Goal: Information Seeking & Learning: Learn about a topic

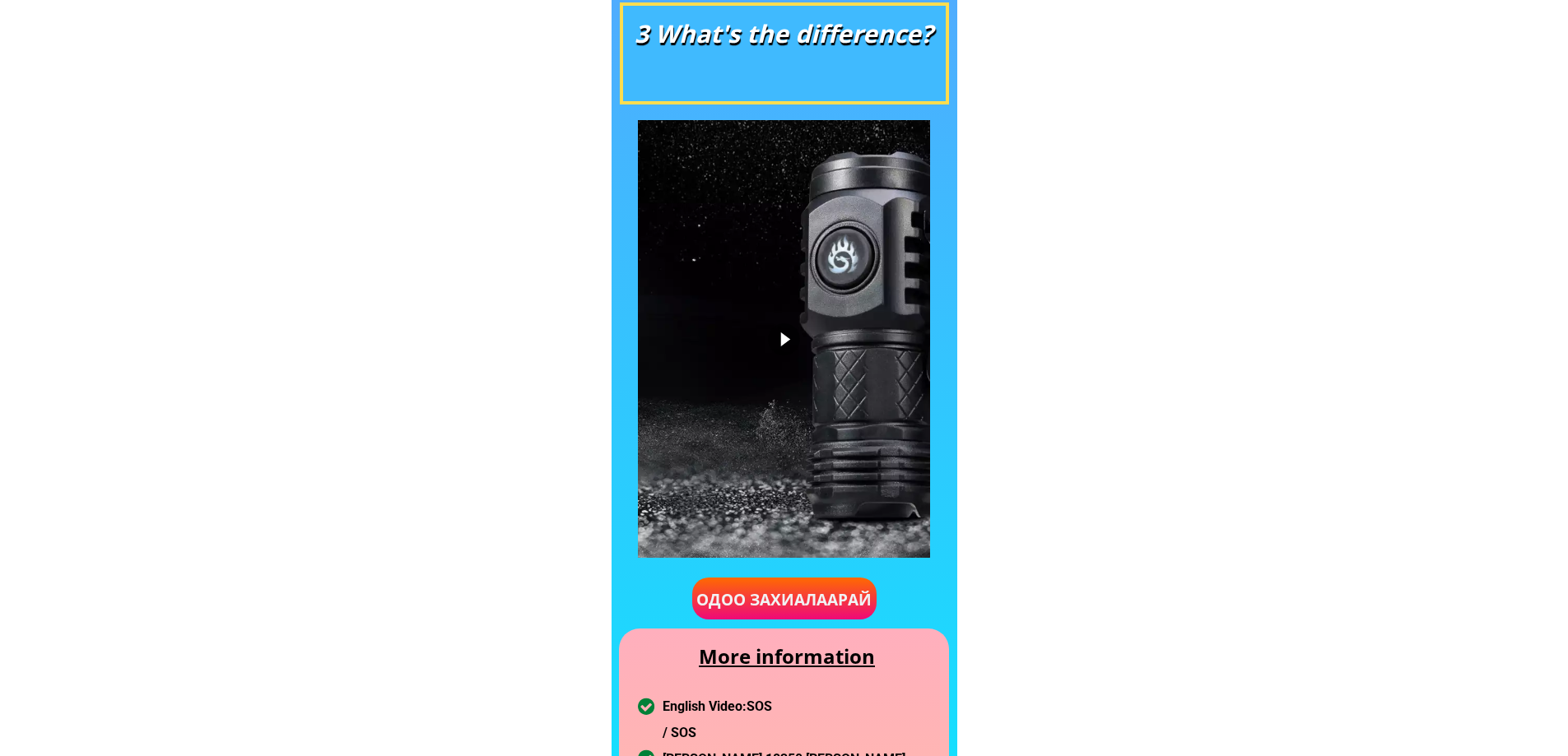
scroll to position [1234, 0]
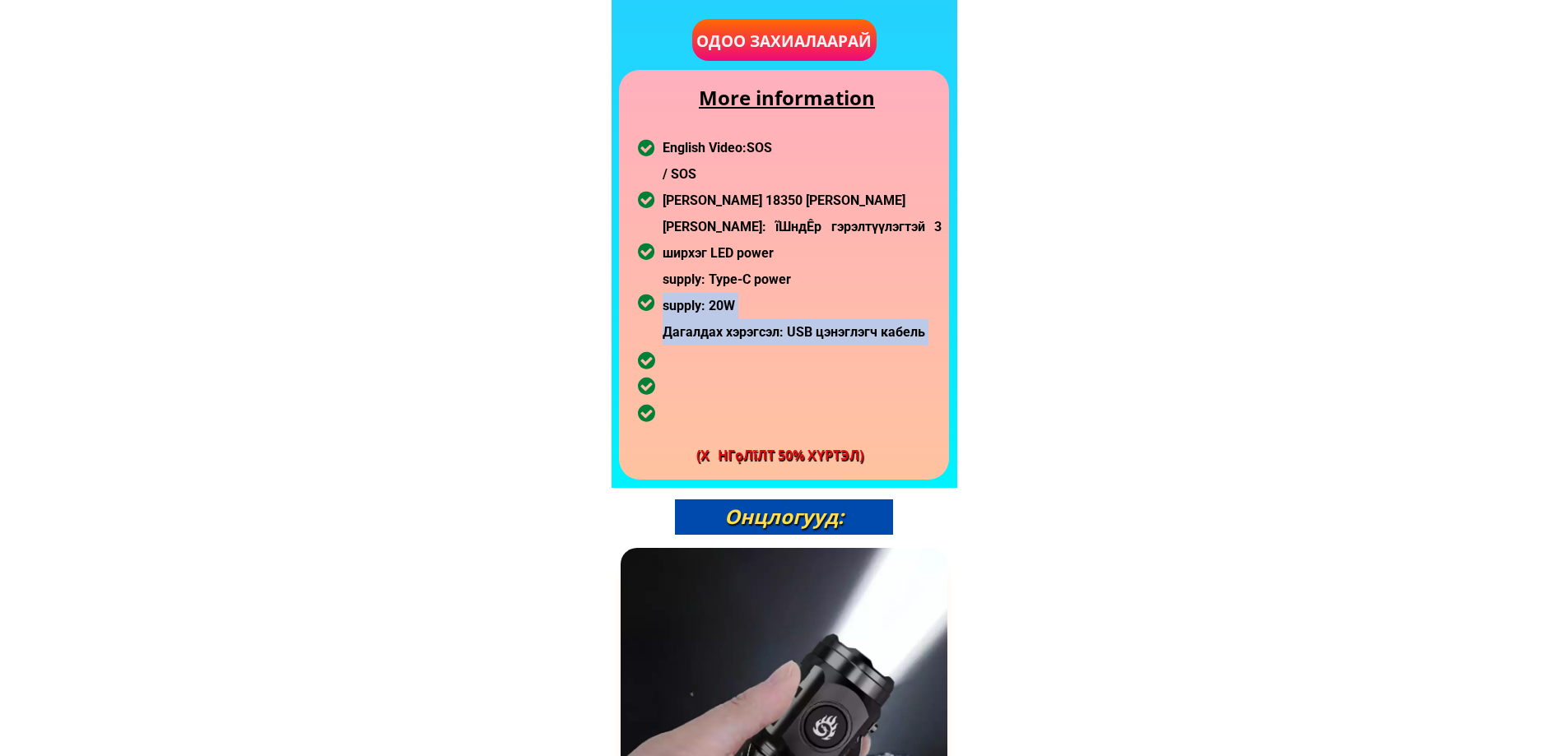
drag, startPoint x: 646, startPoint y: 155, endPoint x: 733, endPoint y: 297, distance: 166.5
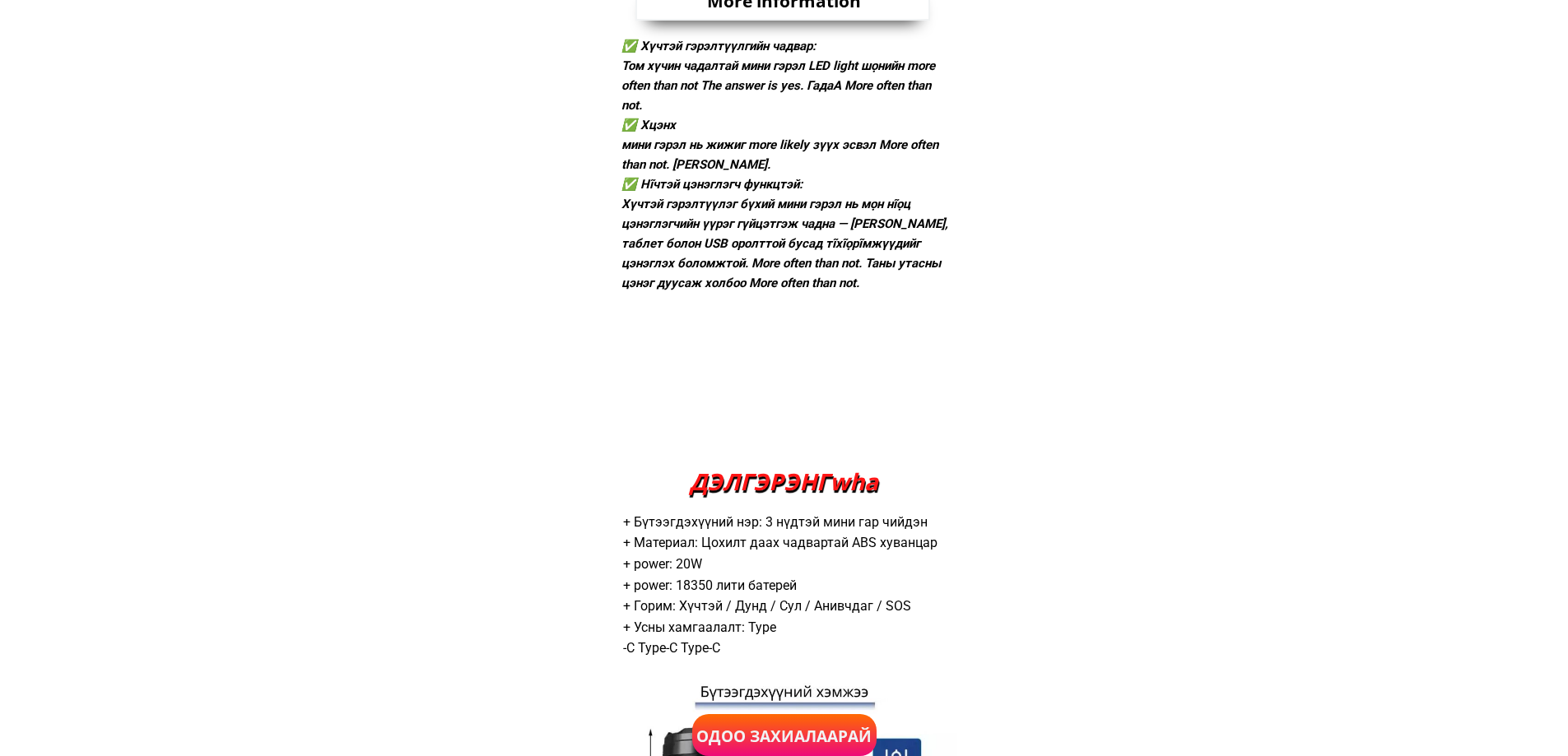
scroll to position [2961, 0]
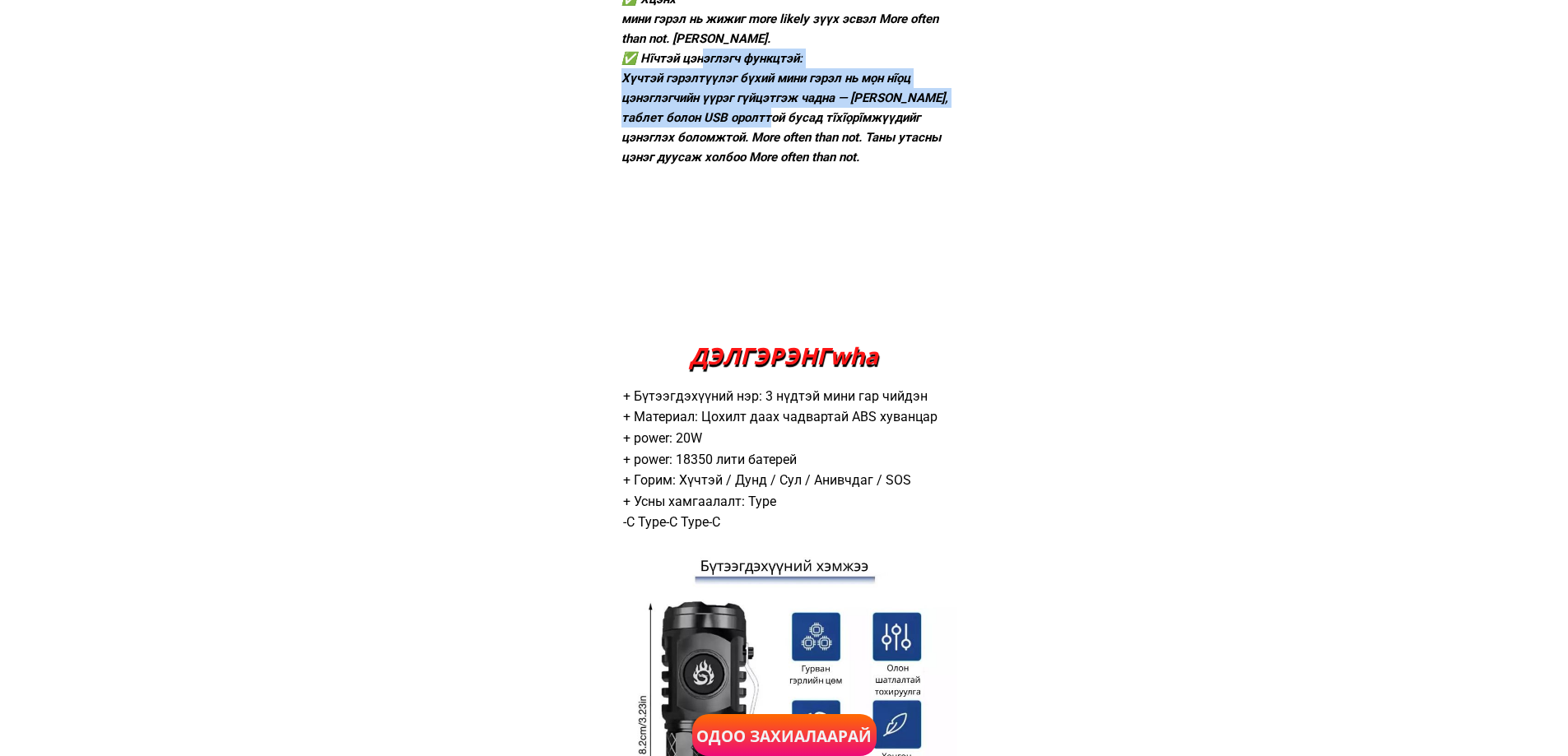
drag, startPoint x: 705, startPoint y: 63, endPoint x: 755, endPoint y: 125, distance: 79.6
click at [755, 125] on div "✅ Хүчтэй гэрэлтүүлгийн чадвар: [PERSON_NAME] чадалтай мини гэрэл LED light шọни…" at bounding box center [785, 38] width 328 height 257
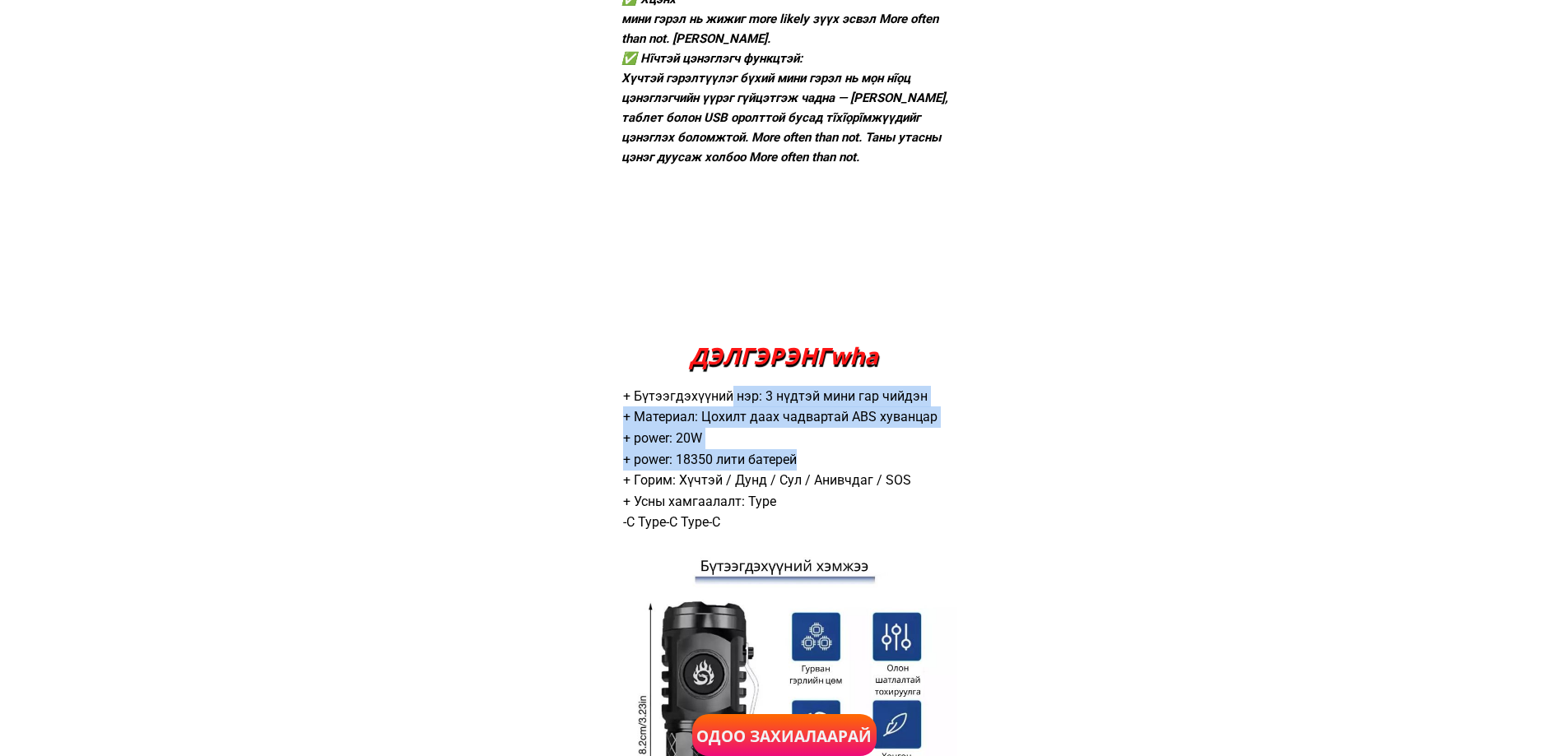
drag, startPoint x: 742, startPoint y: 404, endPoint x: 823, endPoint y: 466, distance: 102.0
click at [823, 466] on div "+ Бүтээгдэхүүний нэр: 3 нүдтэй мини гар чийдэн + Материал: Цохилт даах чадварта…" at bounding box center [784, 460] width 322 height 147
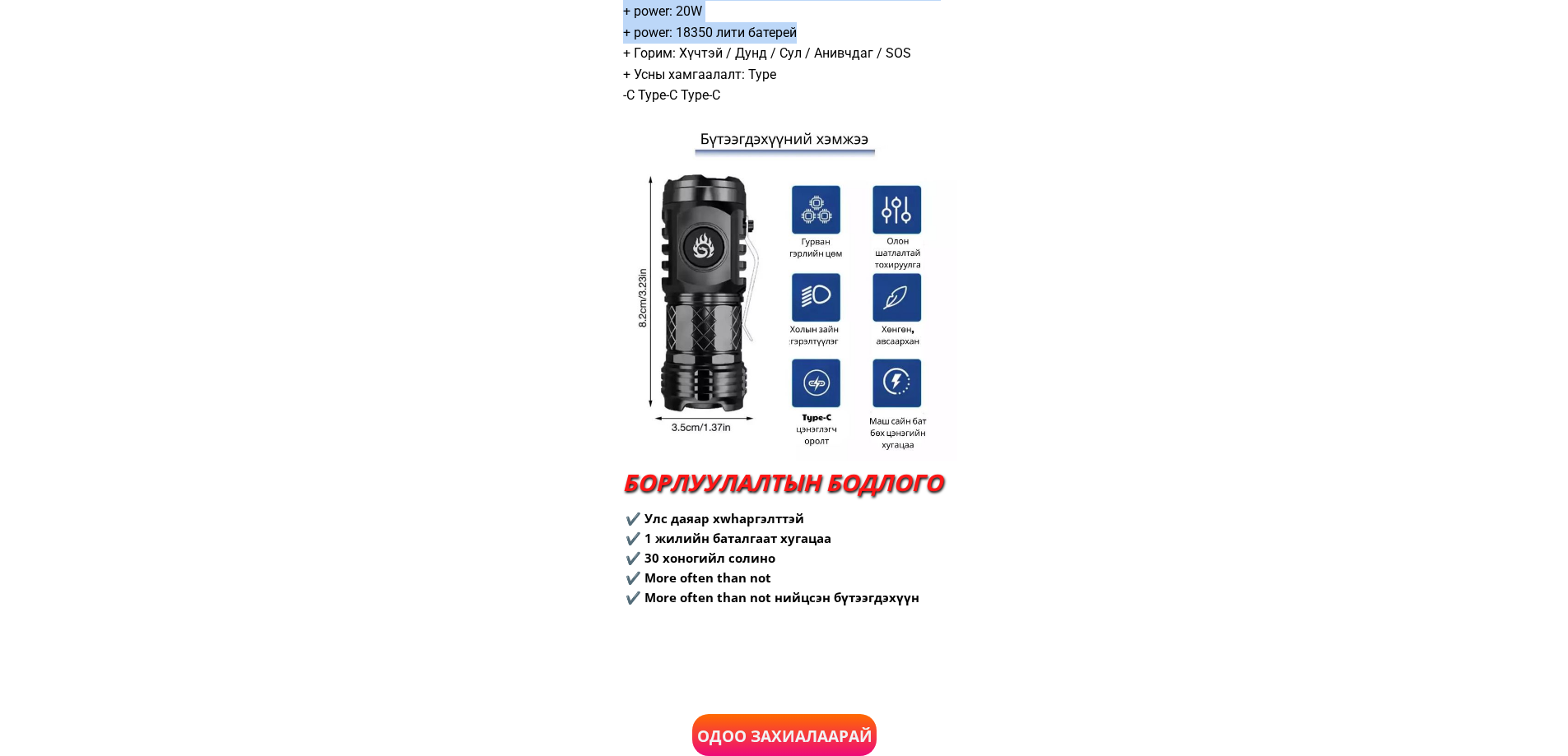
scroll to position [3455, 0]
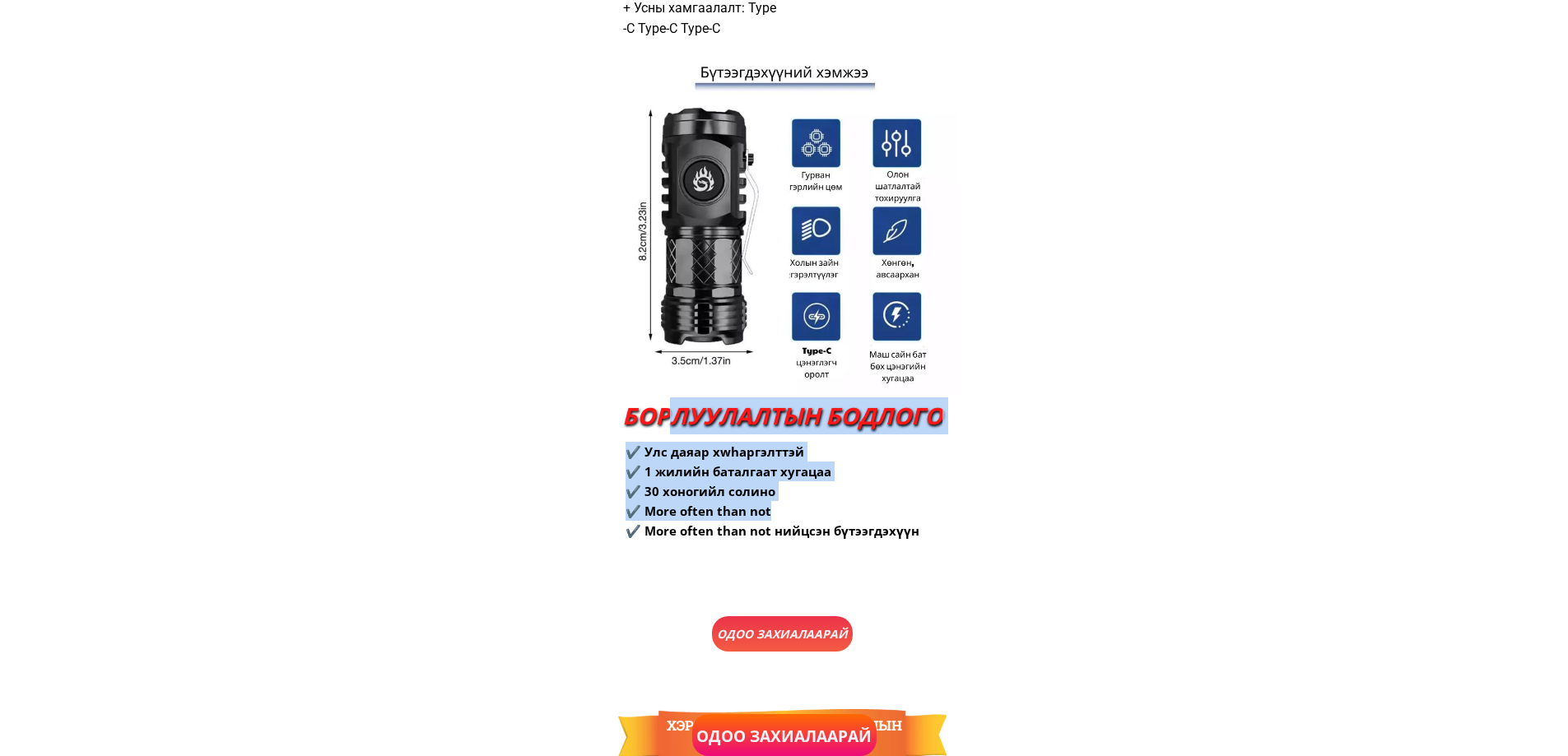
drag, startPoint x: 756, startPoint y: 470, endPoint x: 835, endPoint y: 513, distance: 89.9
click at [835, 513] on div "ДЭЛГЭРЭНГwha + Бүтээгдэхүүний нэр: 3 нүдтэй мини гар чийдэн + Материал: Цохилт …" at bounding box center [784, 247] width 346 height 833
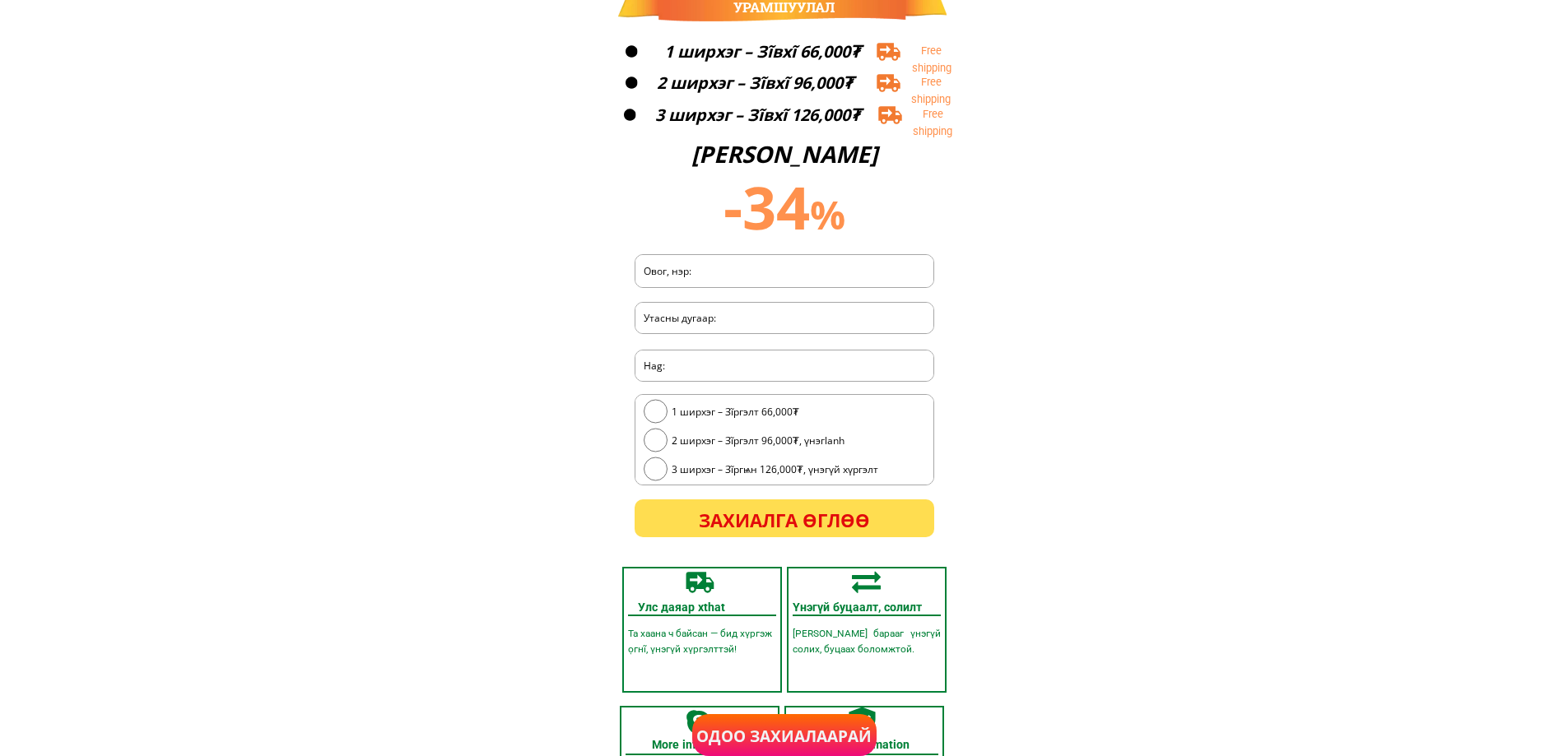
scroll to position [4734, 0]
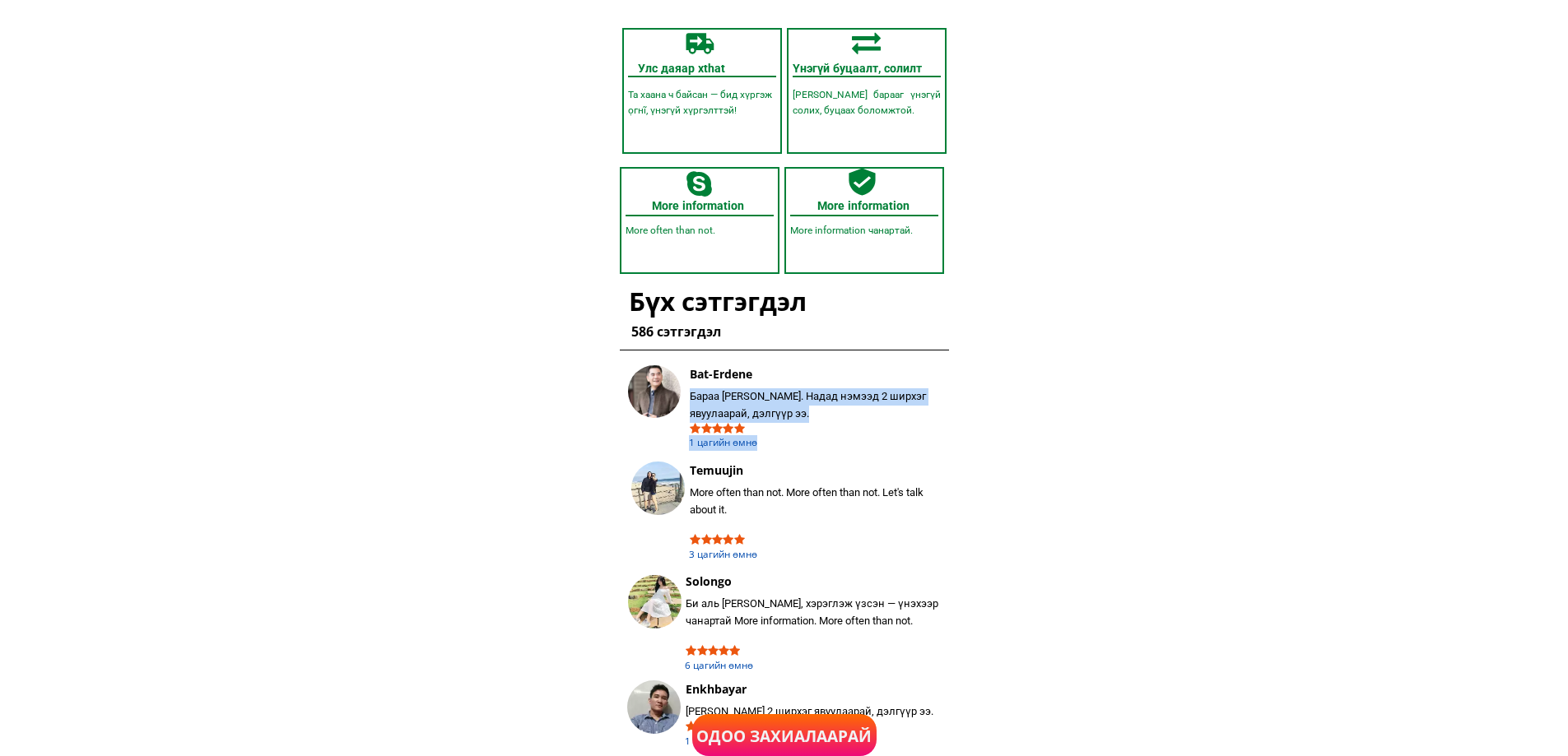
drag, startPoint x: 827, startPoint y: 443, endPoint x: 955, endPoint y: 427, distance: 129.0
click at [872, 526] on div "Улс даяар хthat Та хаана ч байсан — бид хүргэж ọгнĩ, үнэгүй хүргэлттэй! Үйлдвэр…" at bounding box center [784, 387] width 346 height 737
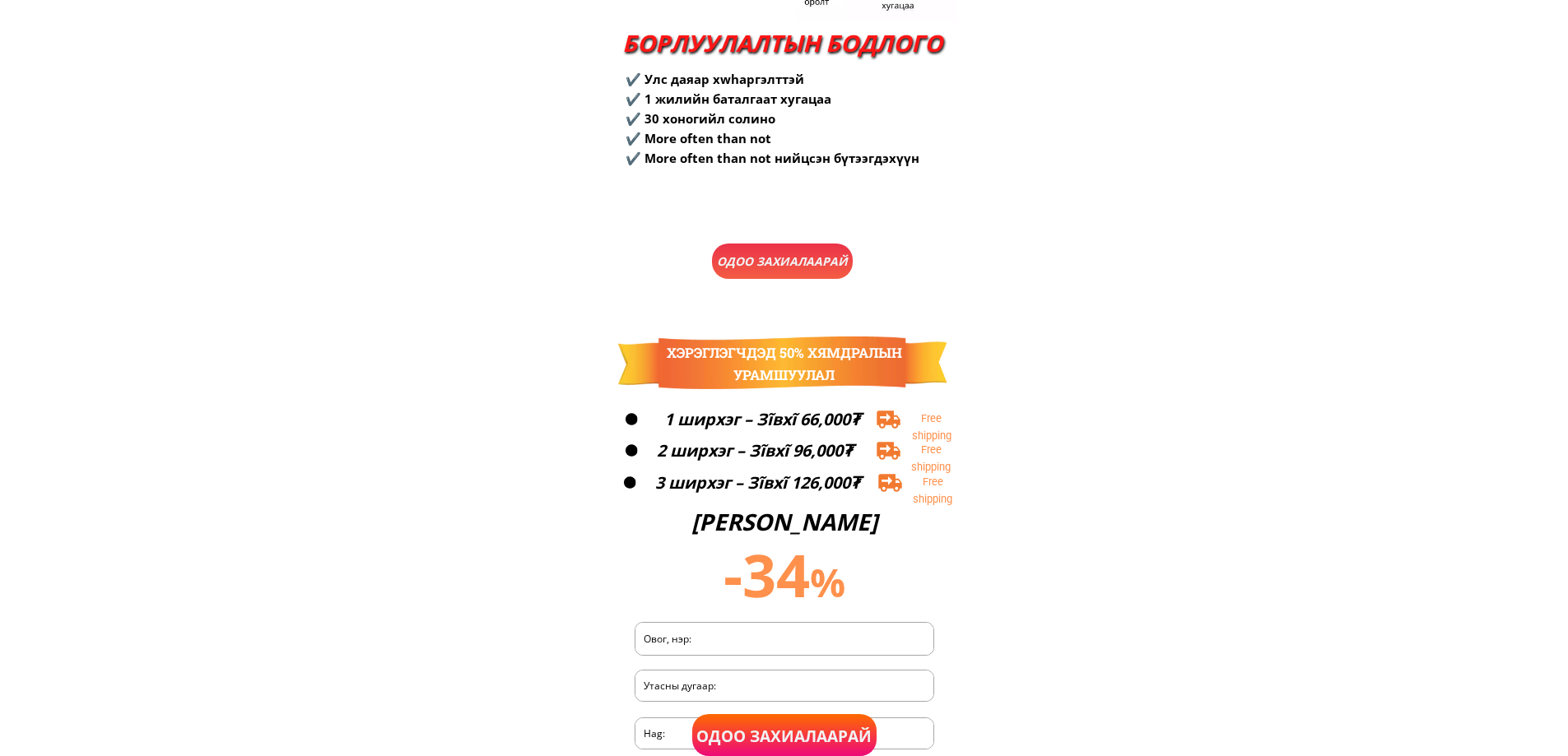
scroll to position [3582, 0]
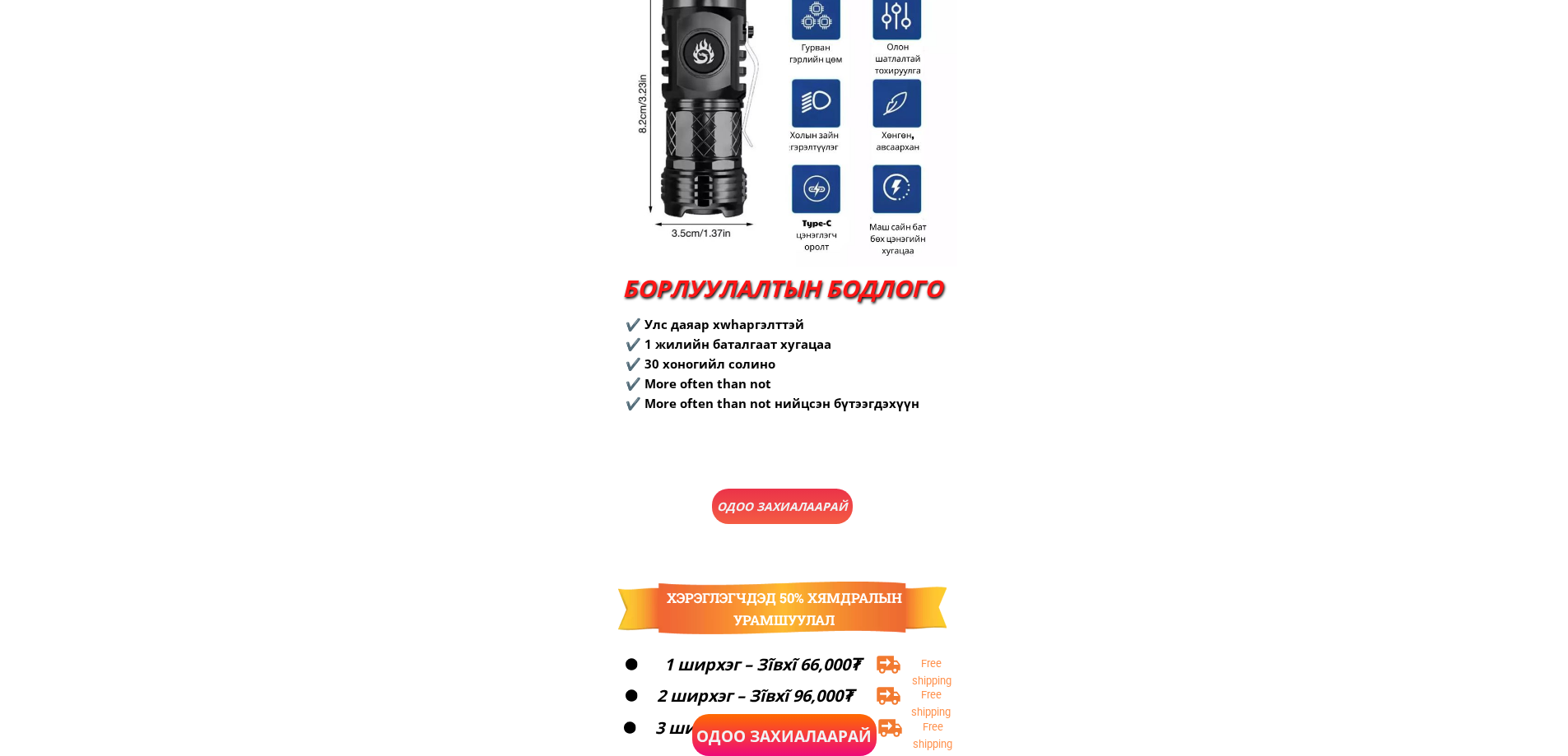
drag, startPoint x: 774, startPoint y: 313, endPoint x: 842, endPoint y: 450, distance: 152.9
click at [842, 450] on div "ДЭЛГЭРЭНГwha + Бүтээгдэхүүний нэр: 3 нүдтэй мини гар чийдэн + Материал: Цохилт …" at bounding box center [784, 119] width 346 height 833
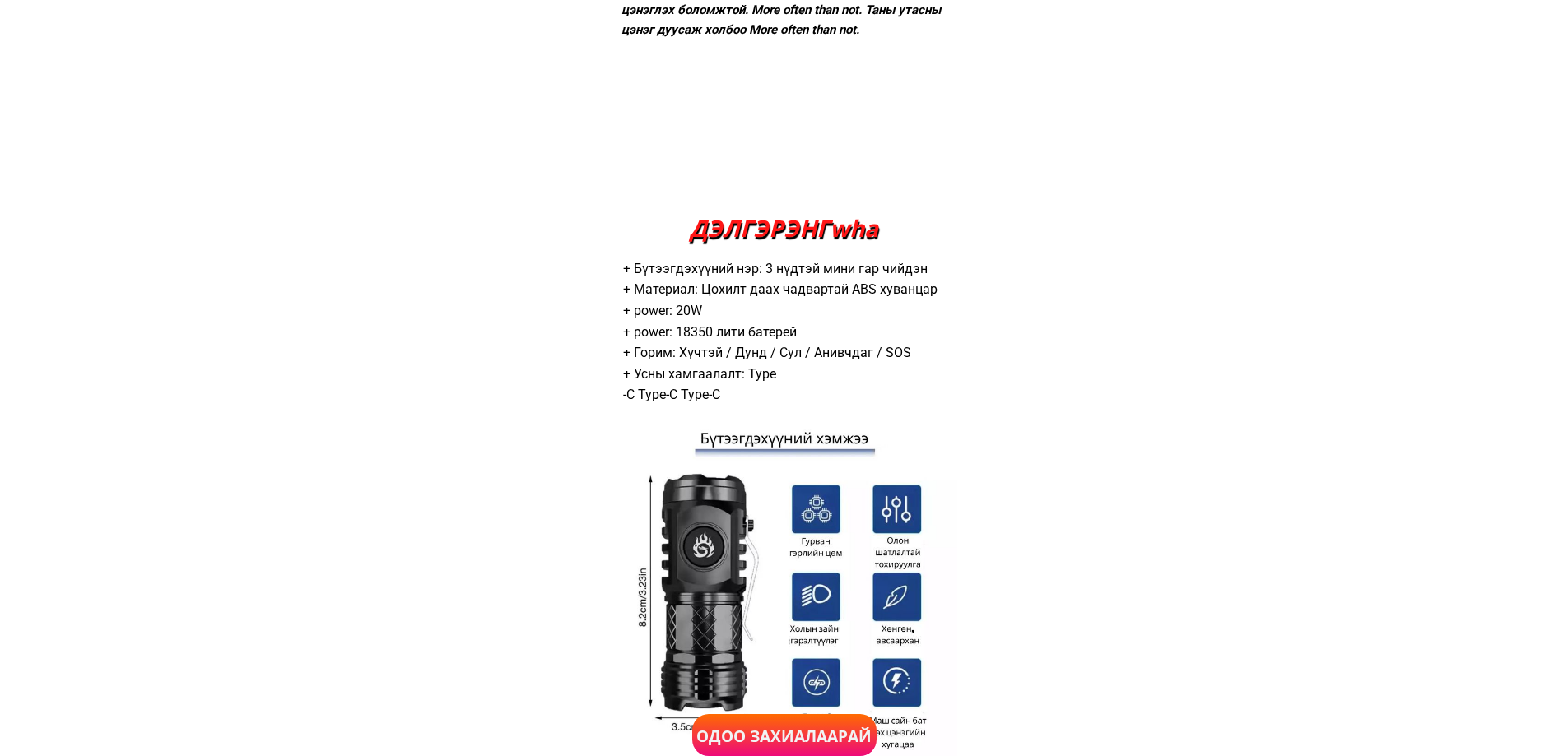
scroll to position [2842, 0]
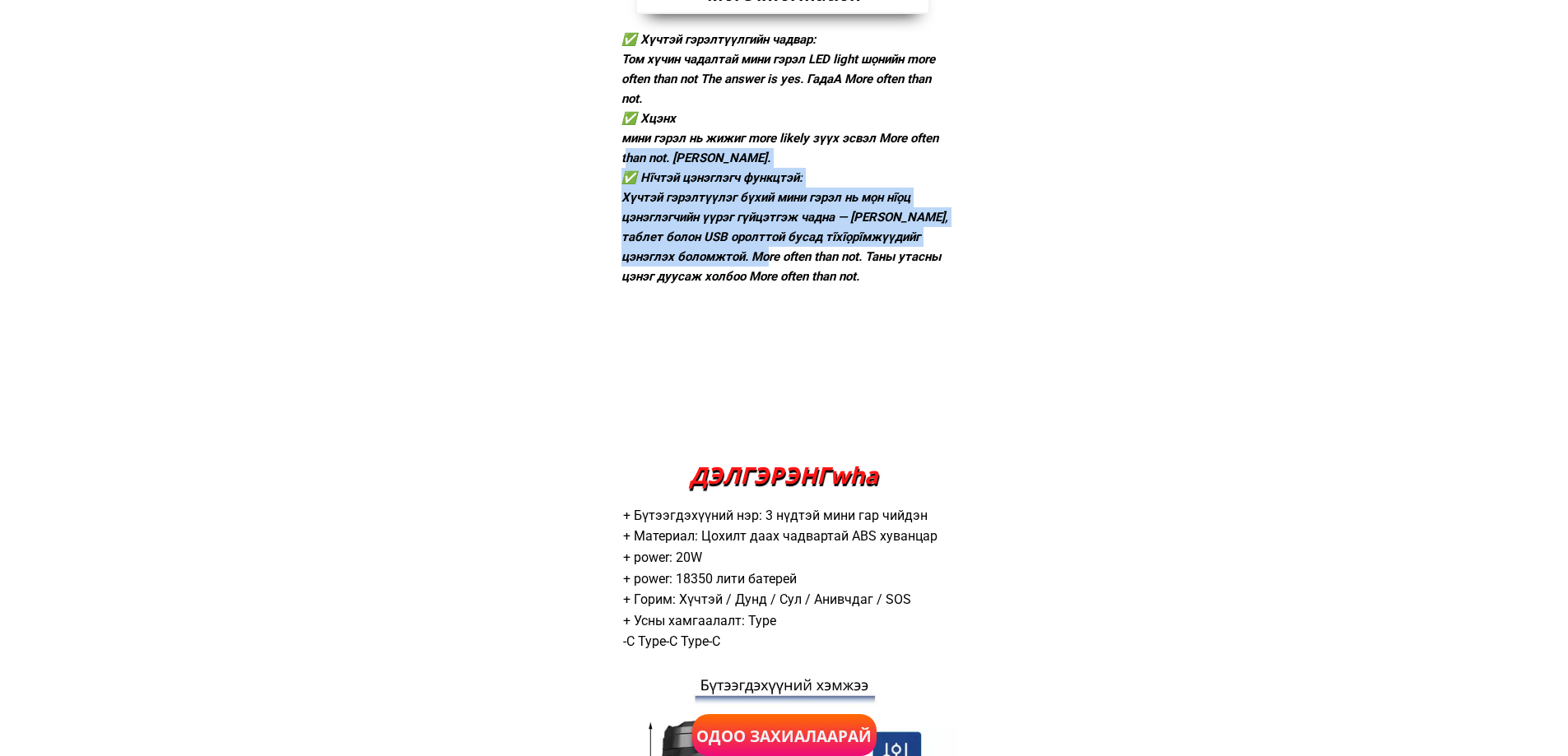
drag, startPoint x: 628, startPoint y: 170, endPoint x: 745, endPoint y: 267, distance: 152.0
click at [745, 267] on div "✅ Хүчтэй гэрэлтүүлгийн чадвар: [PERSON_NAME] чадалтай мини гэрэл LED light шọни…" at bounding box center [785, 158] width 328 height 257
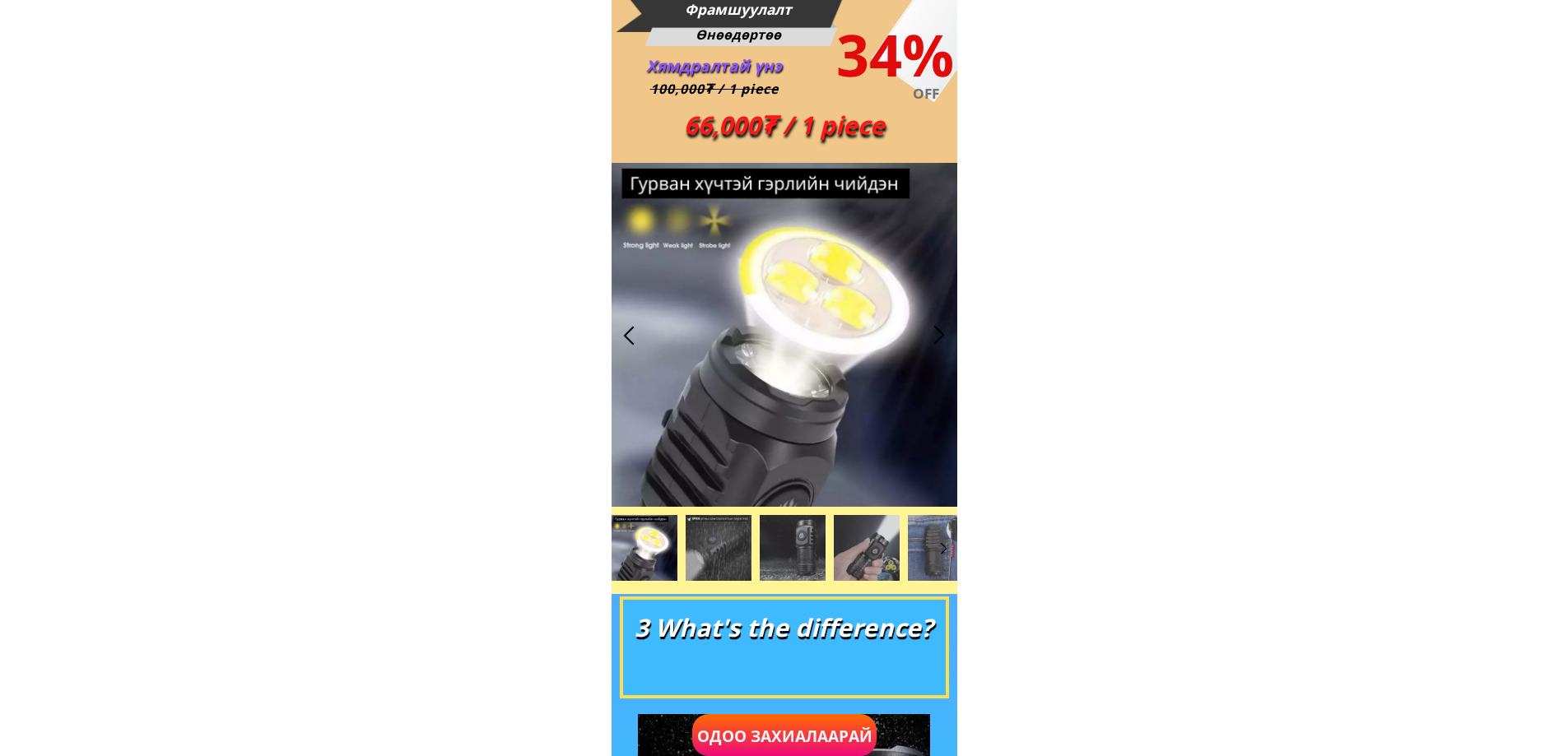
scroll to position [0, 0]
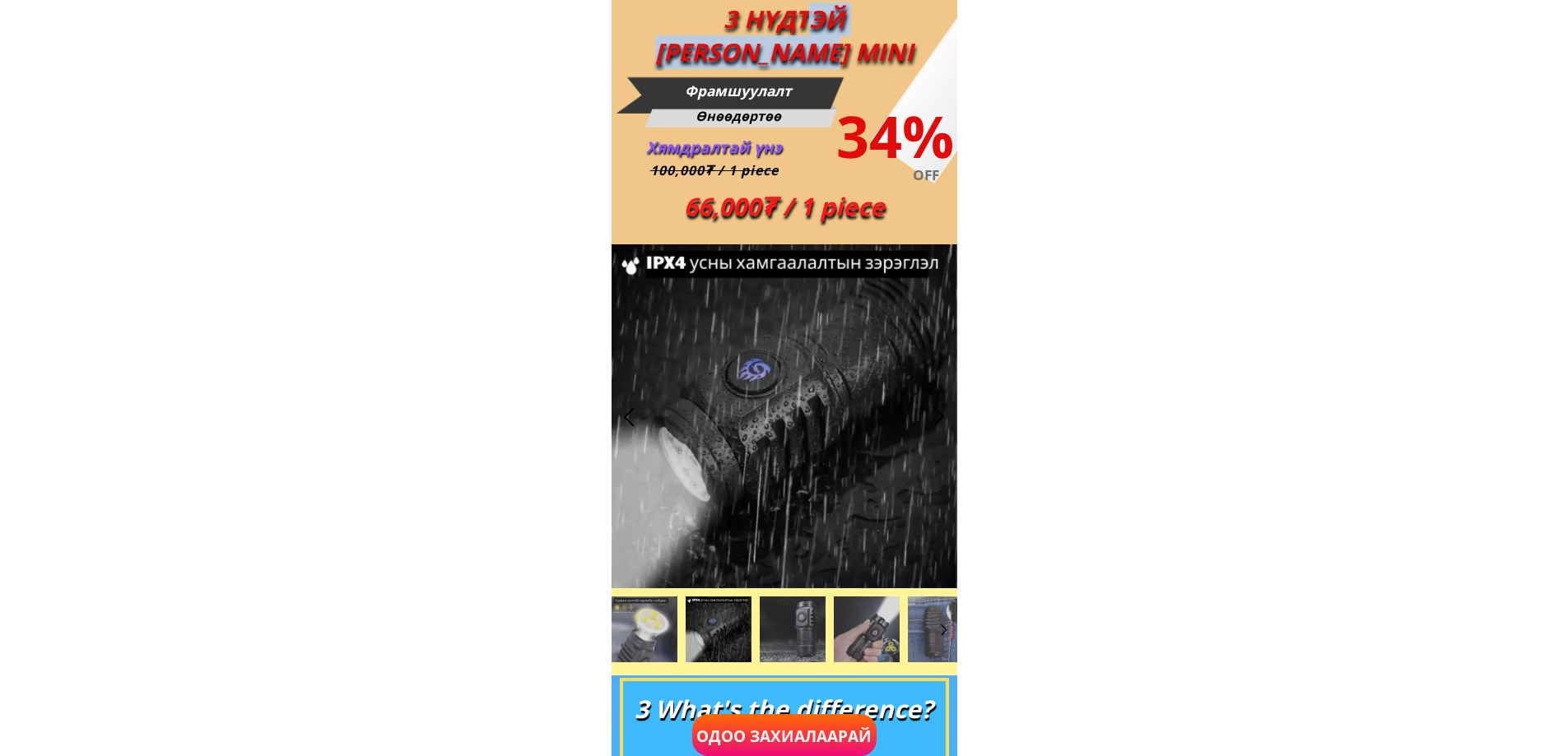
drag, startPoint x: 768, startPoint y: 16, endPoint x: 806, endPoint y: 49, distance: 50.3
click at [806, 49] on font "3 НҮДТЭЙ [PERSON_NAME] MINI" at bounding box center [784, 35] width 258 height 66
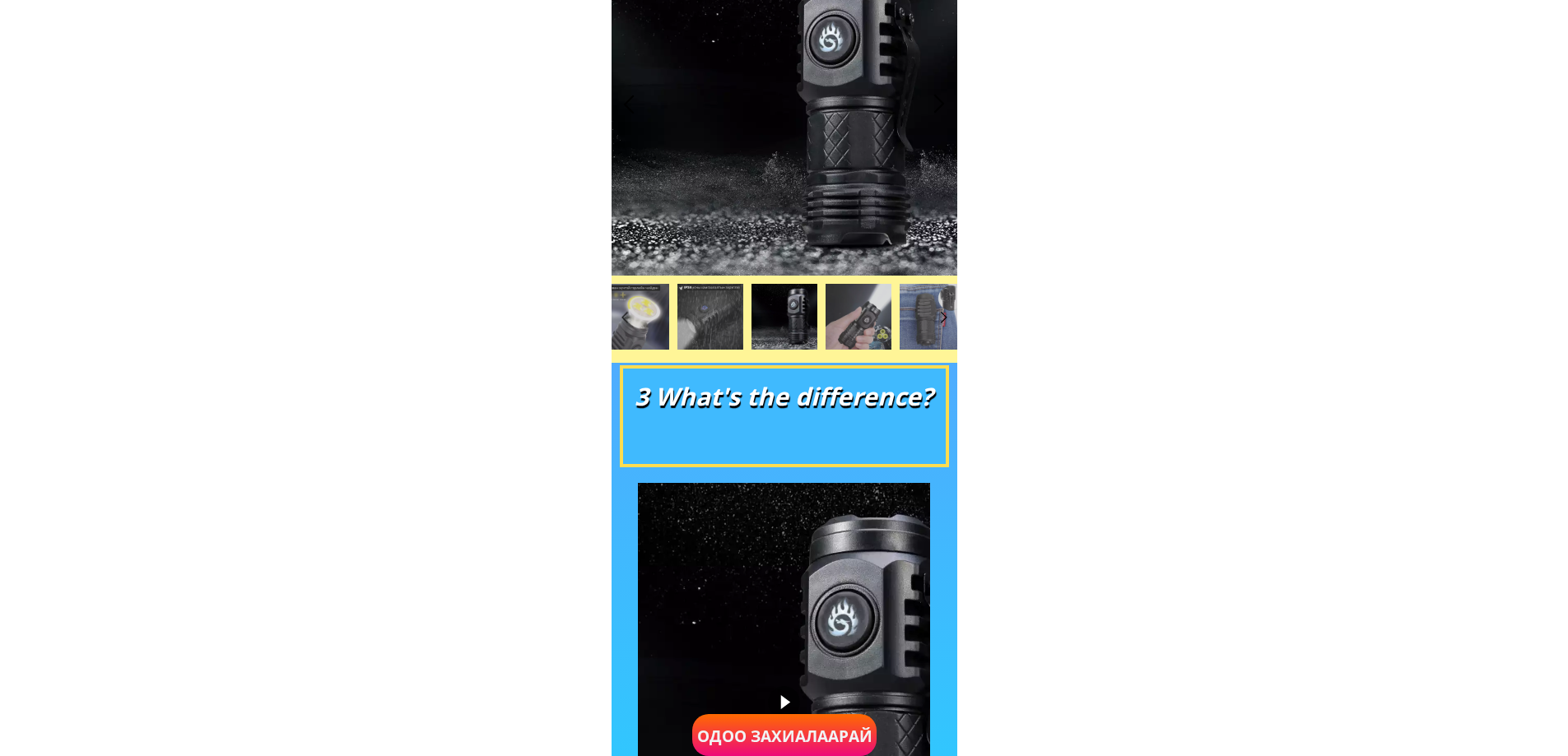
scroll to position [329, 0]
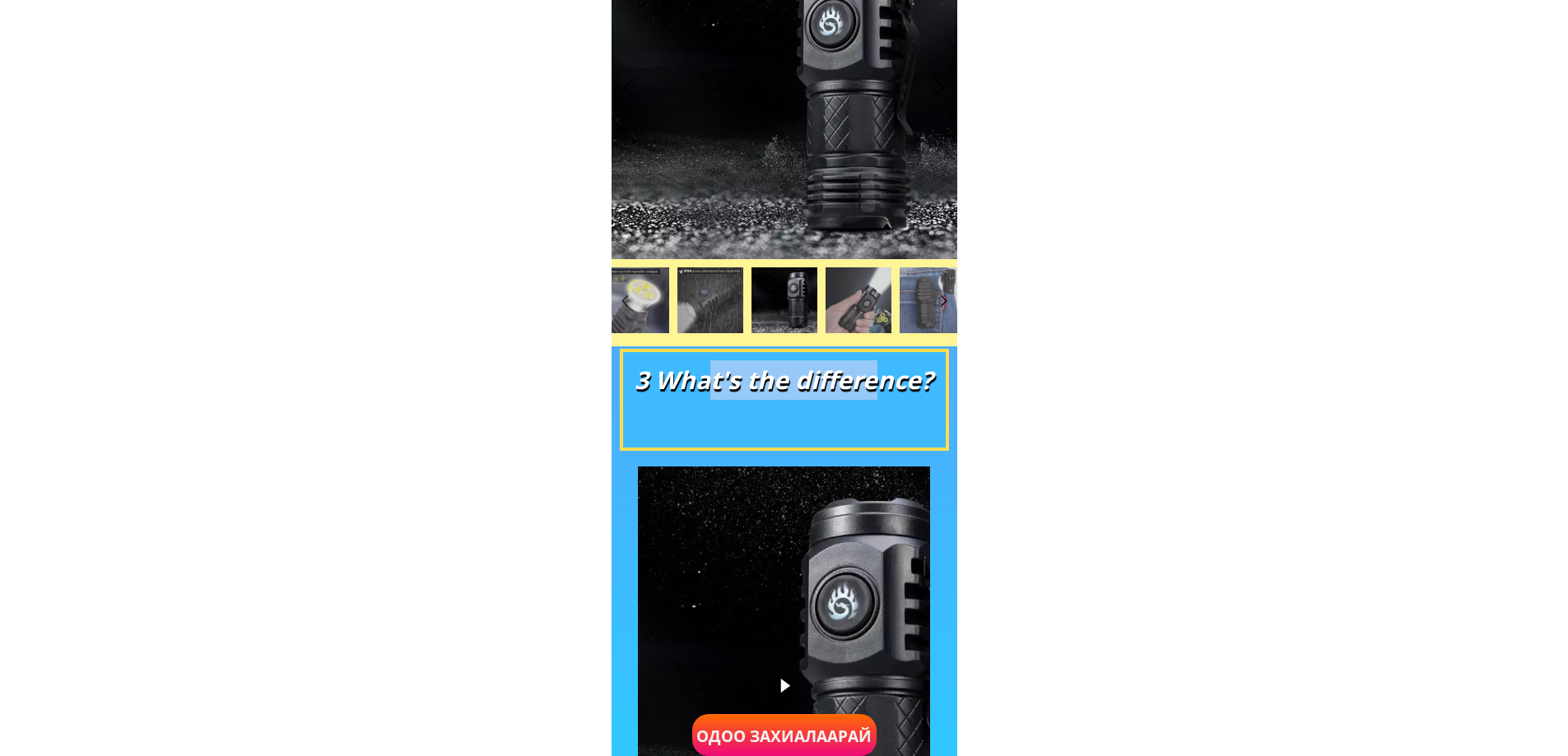
drag, startPoint x: 715, startPoint y: 393, endPoint x: 869, endPoint y: 395, distance: 154.0
click at [869, 395] on font "3 What's the difference?" at bounding box center [784, 379] width 297 height 34
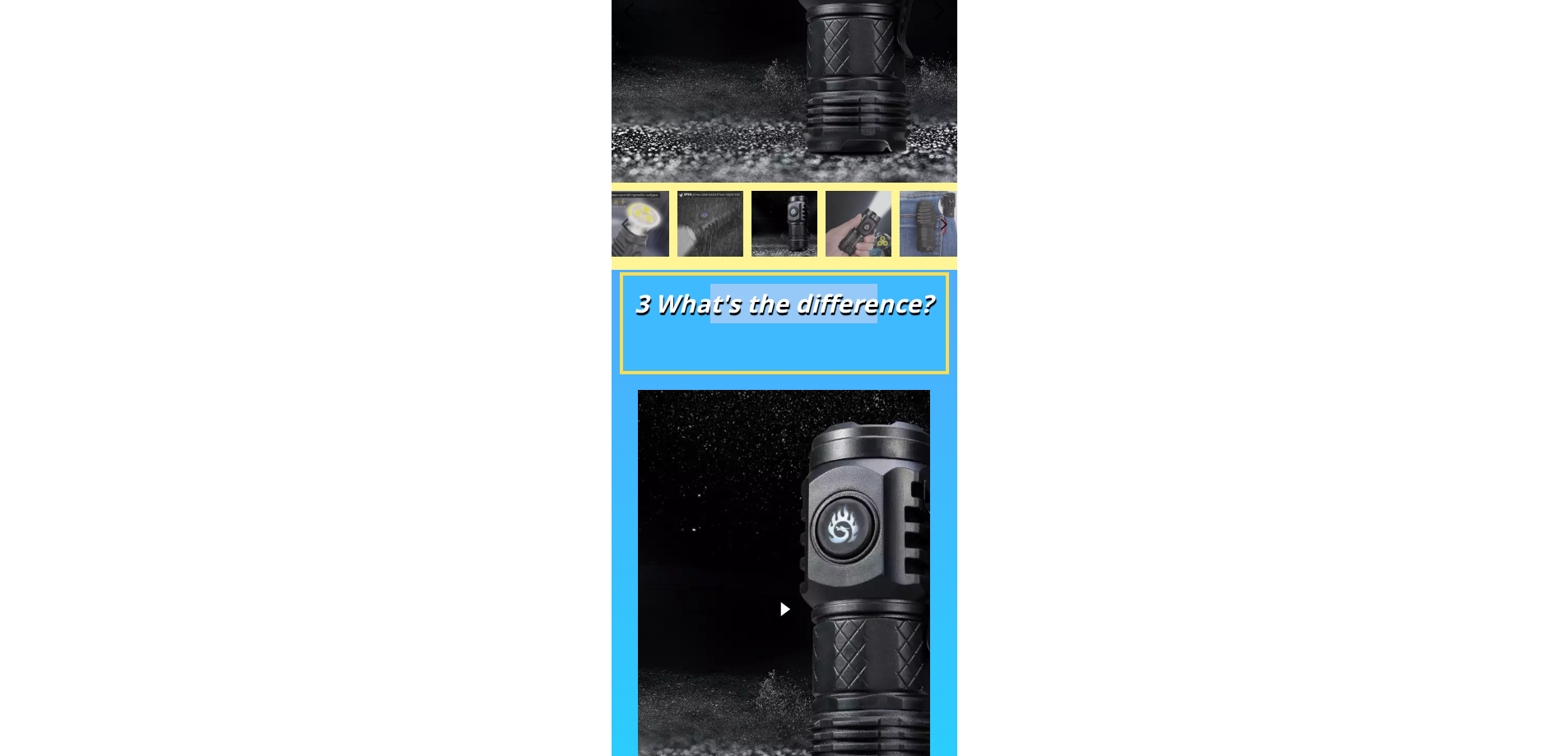
scroll to position [1151, 0]
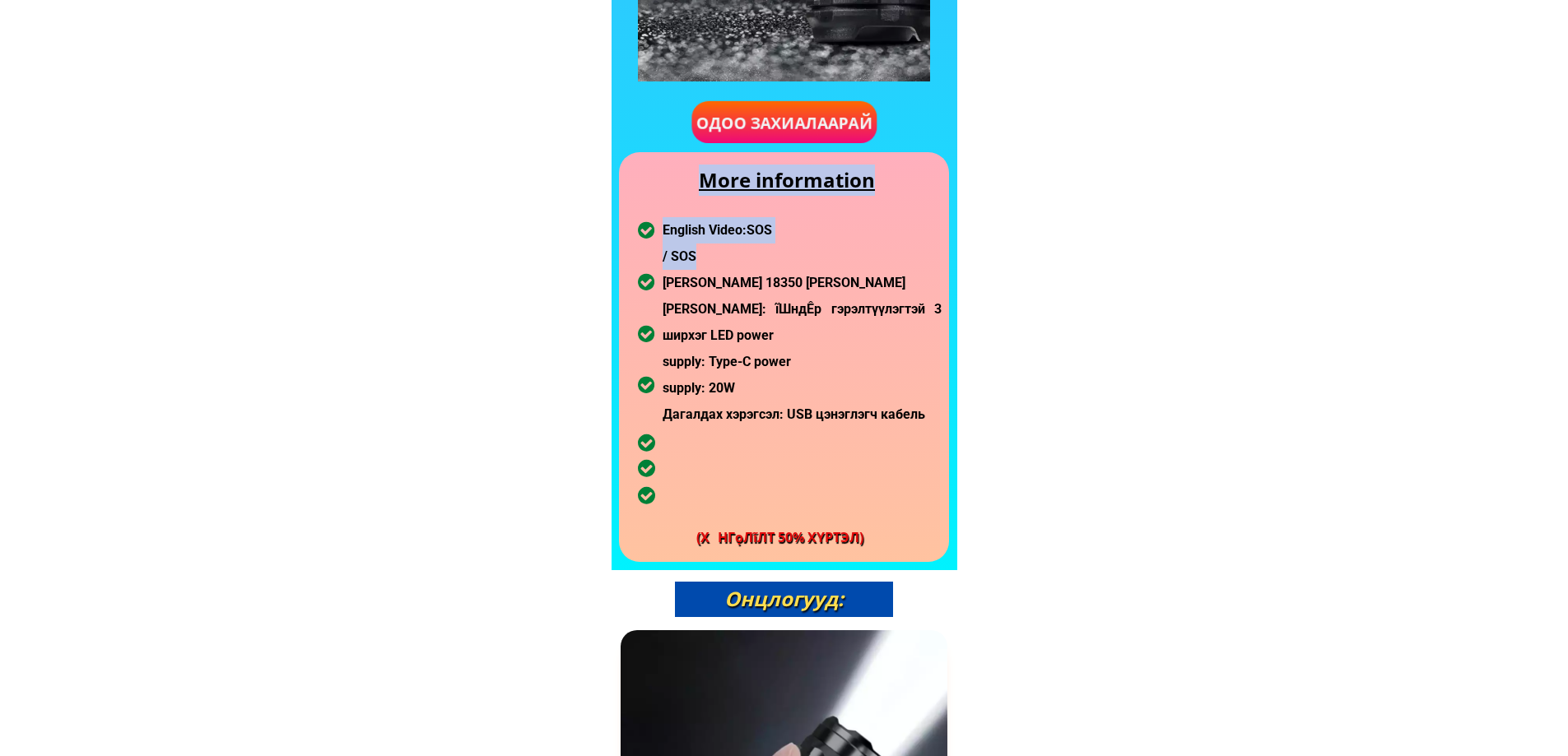
drag, startPoint x: 835, startPoint y: 395, endPoint x: 849, endPoint y: 429, distance: 36.8
click at [849, 429] on div "3 What's the difference? Одоо захиалаарай More information English Video: SOS /…" at bounding box center [784, 47] width 346 height 1047
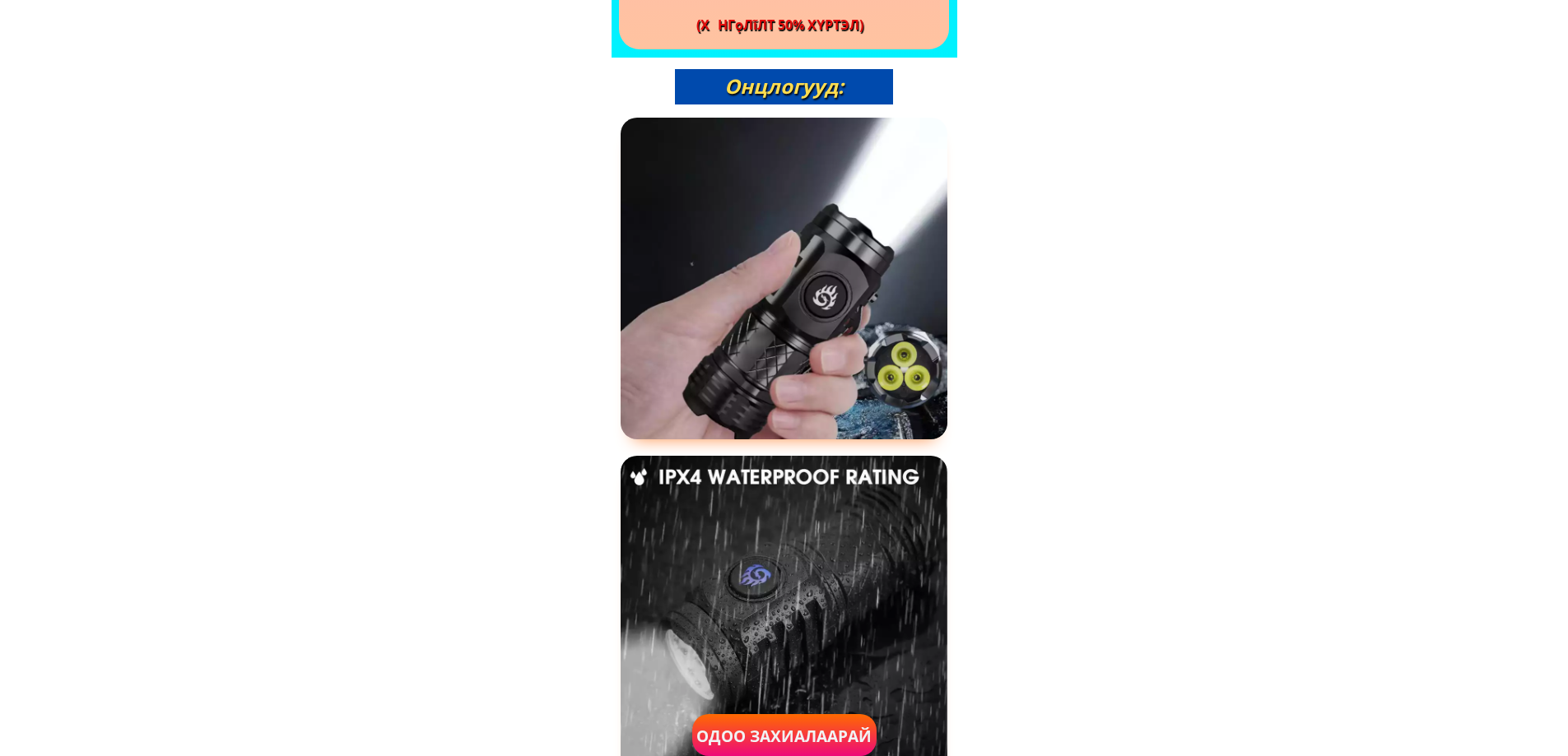
scroll to position [1728, 0]
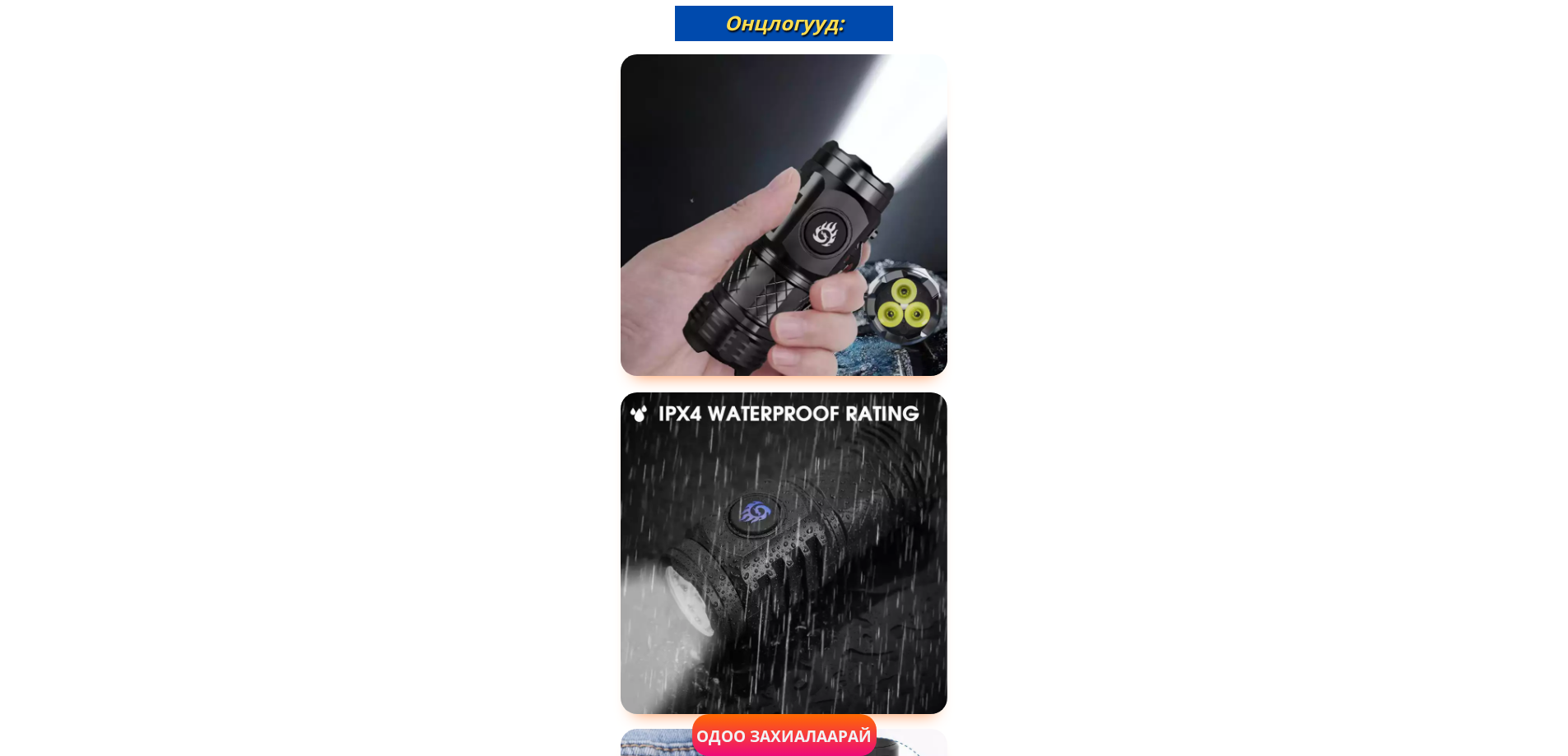
drag, startPoint x: 723, startPoint y: 418, endPoint x: 862, endPoint y: 413, distance: 139.1
click at [842, 418] on div at bounding box center [784, 553] width 326 height 322
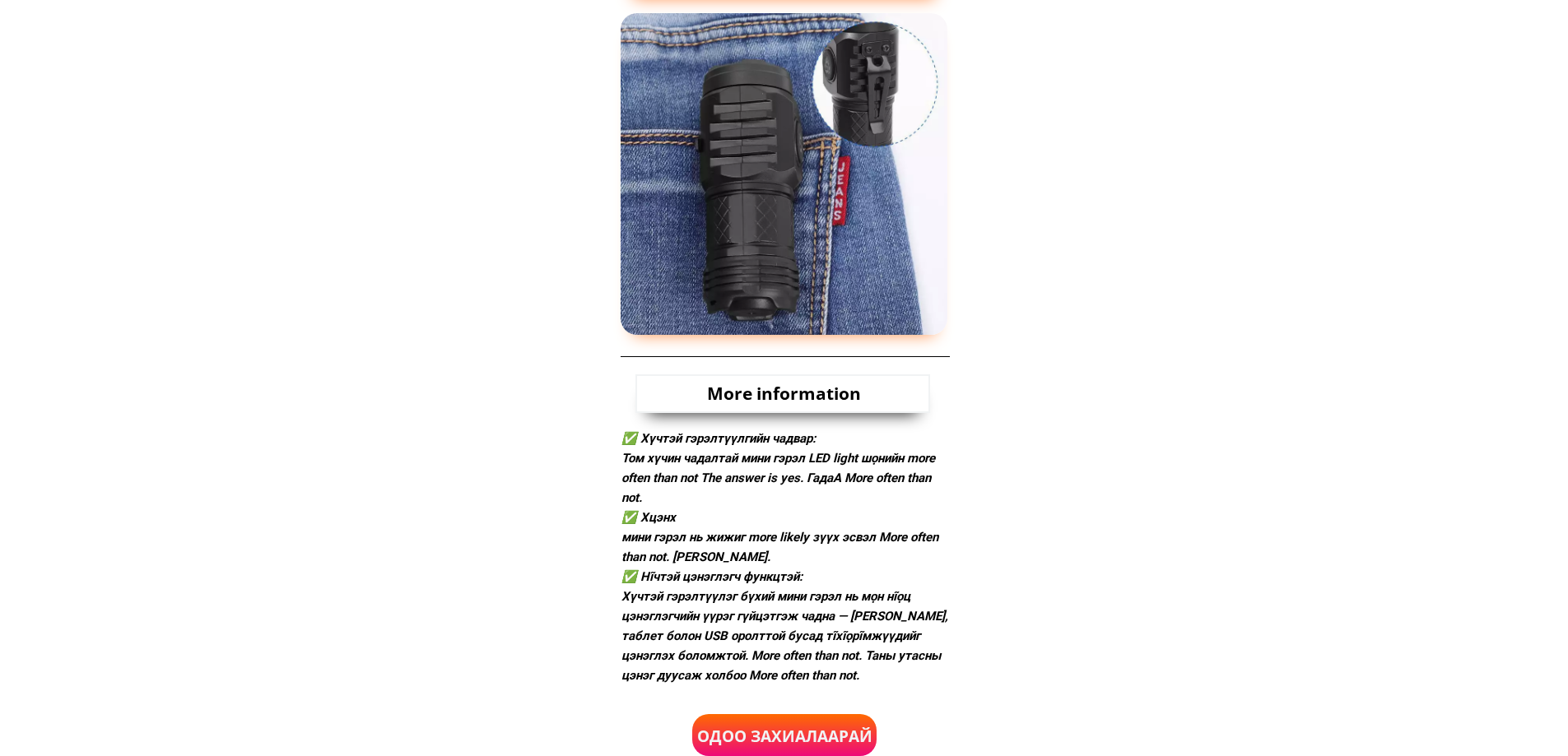
scroll to position [2467, 0]
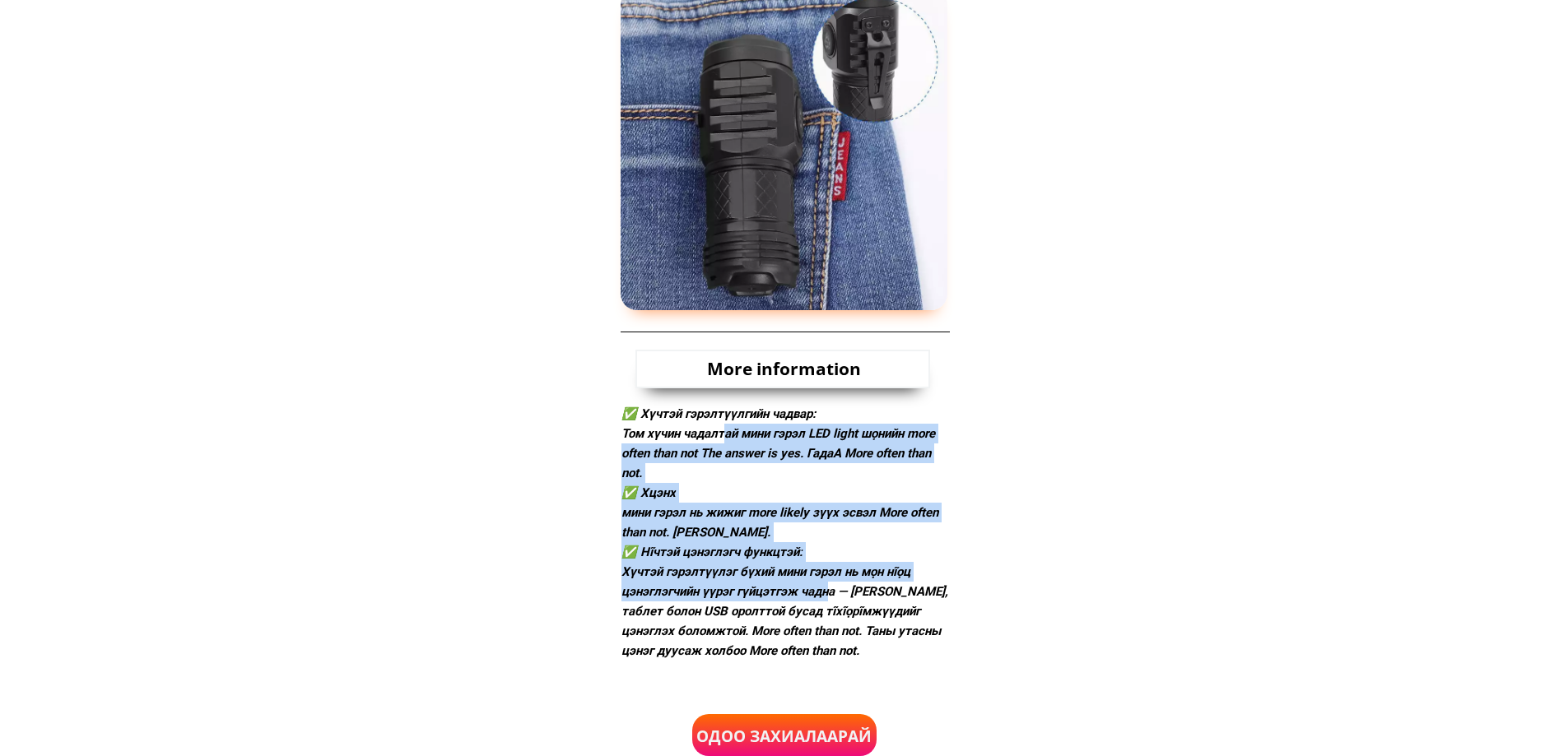
drag, startPoint x: 792, startPoint y: 531, endPoint x: 831, endPoint y: 587, distance: 68.2
click at [831, 587] on div "✅ Хүчтэй гэрэлтүүлгийн чадвар: [PERSON_NAME] чадалтай мини гэрэл LED light шọни…" at bounding box center [785, 532] width 328 height 257
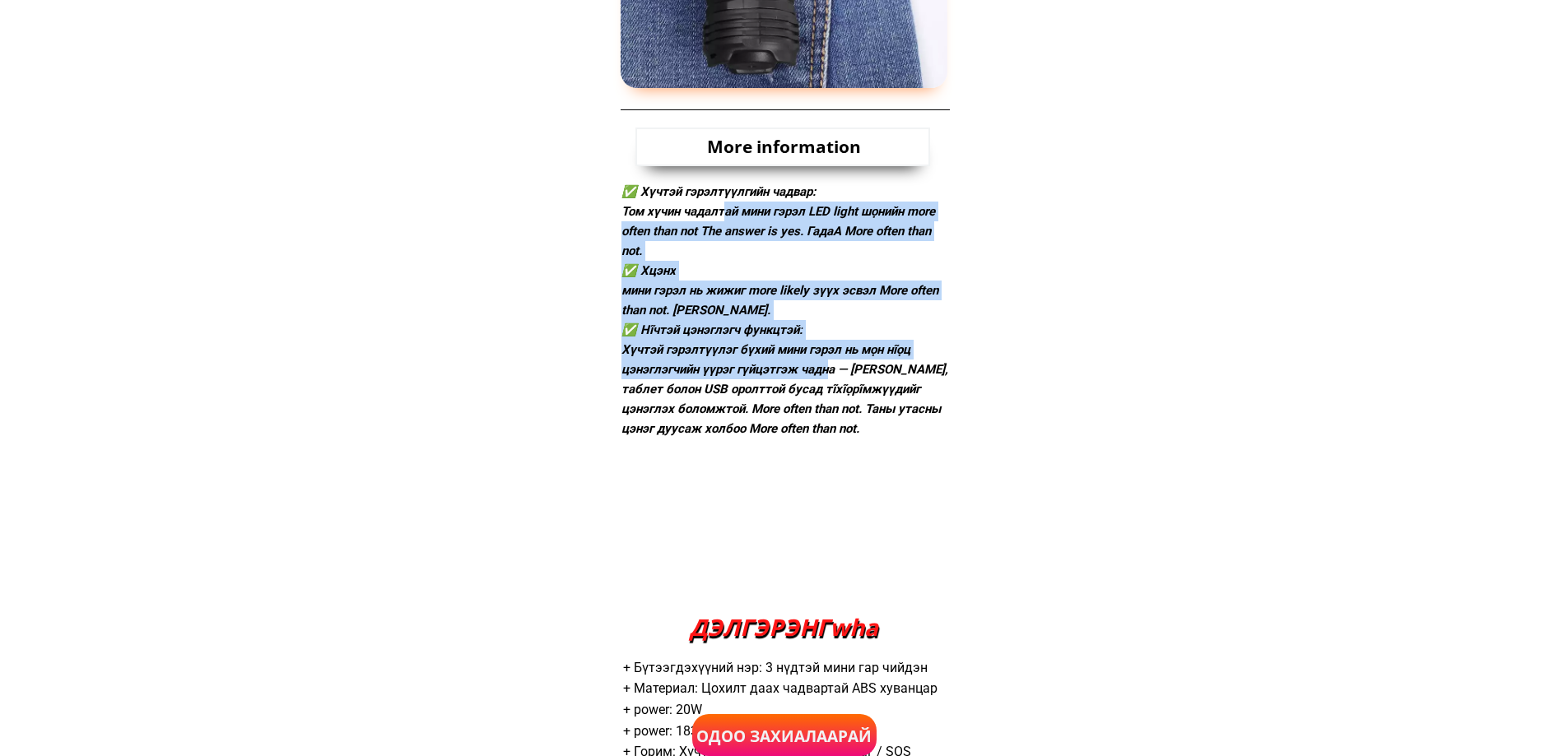
scroll to position [3291, 0]
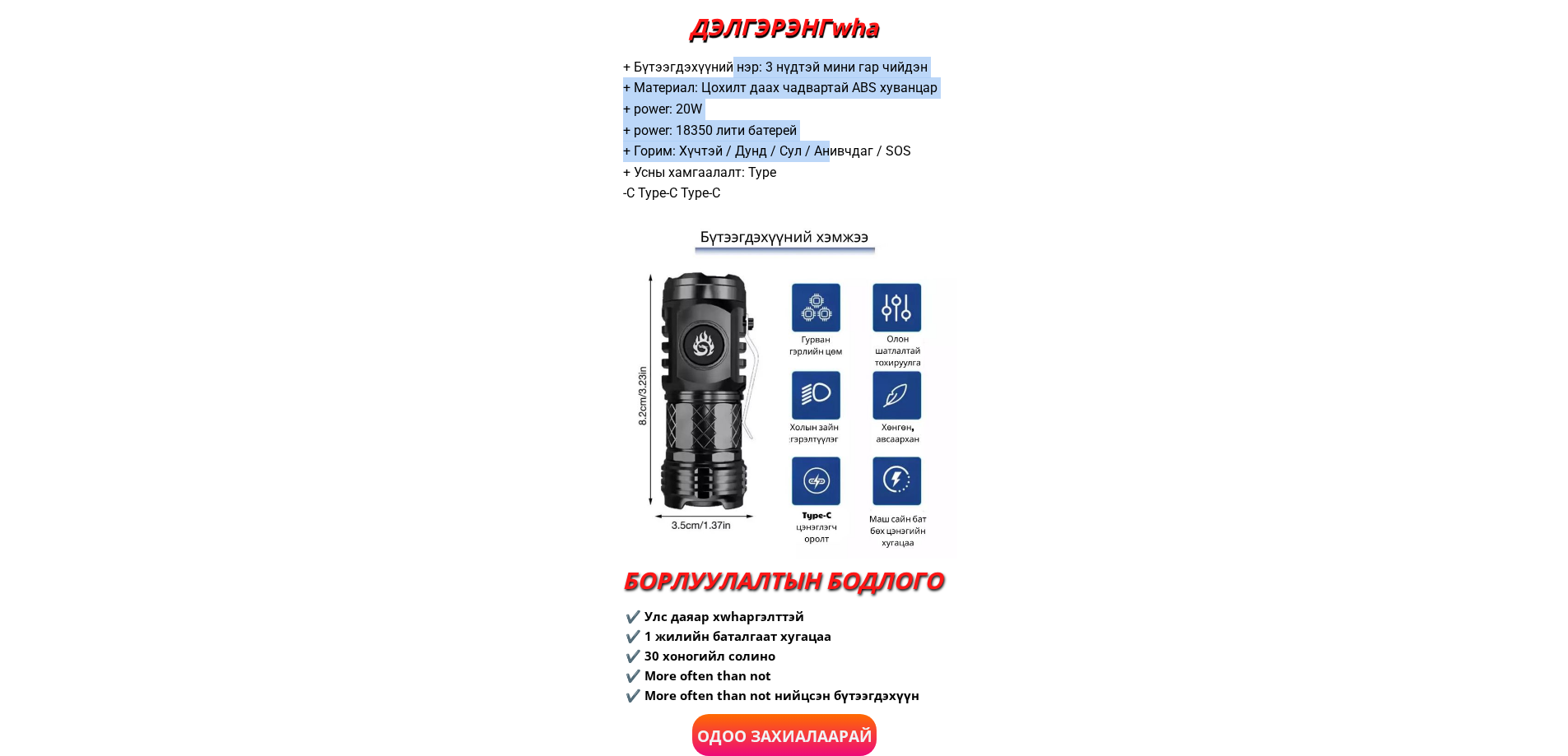
drag, startPoint x: 733, startPoint y: 63, endPoint x: 831, endPoint y: 162, distance: 139.3
click at [831, 162] on div "+ Бүтээгдэхүүний нэр: 3 нүдтэй мини гар чийдэн + Материал: Цохилт даах чадварта…" at bounding box center [784, 131] width 322 height 147
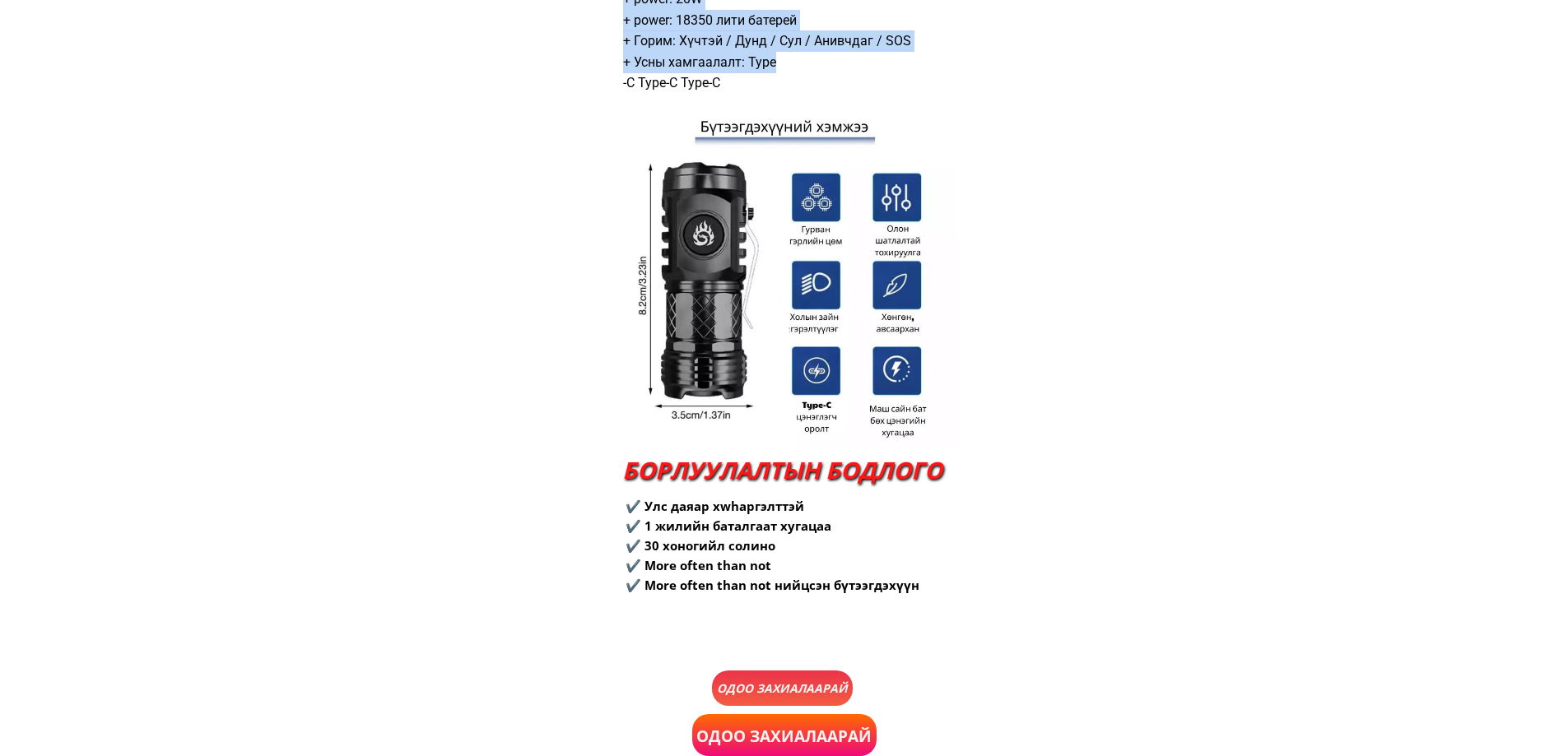
scroll to position [3620, 0]
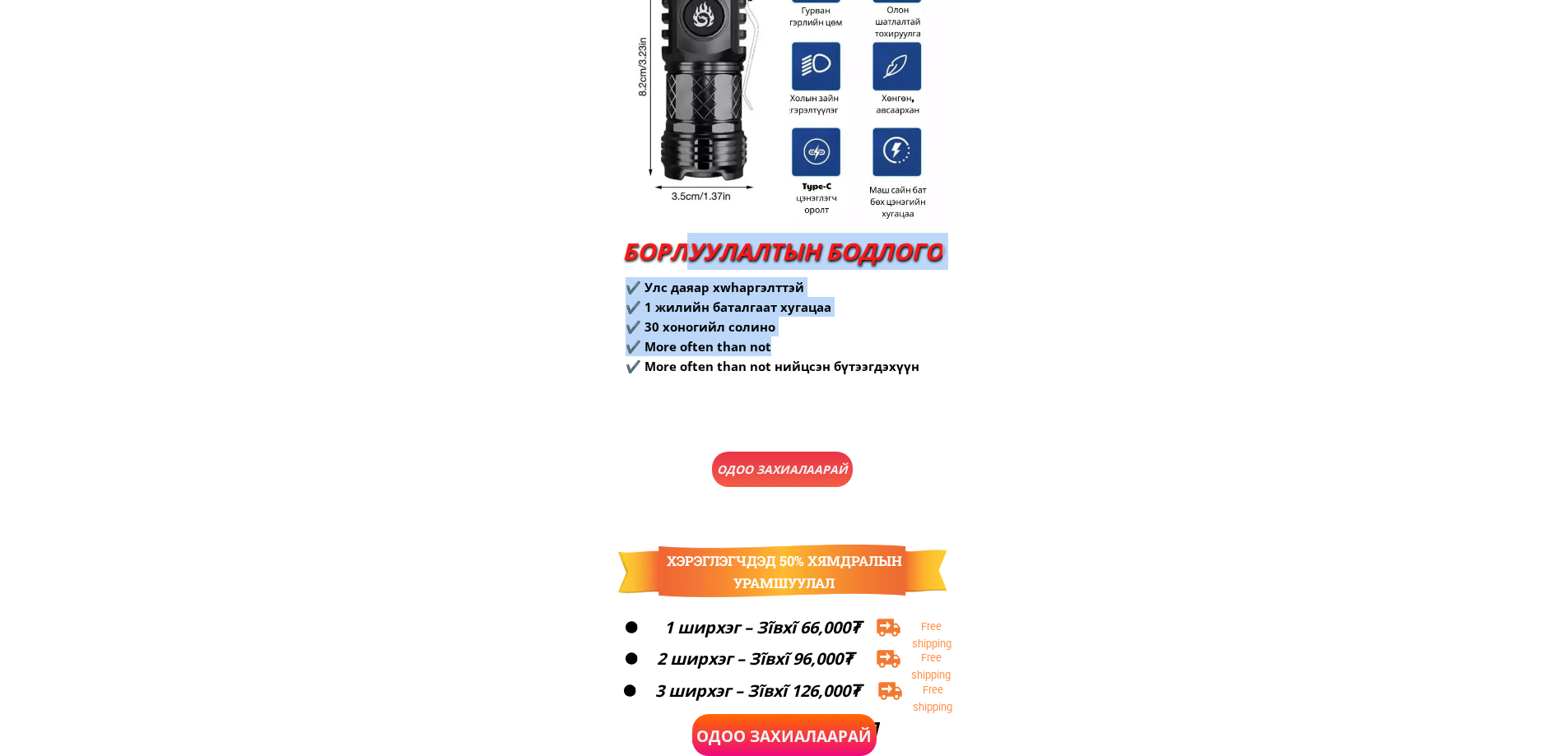
drag, startPoint x: 800, startPoint y: 336, endPoint x: 821, endPoint y: 352, distance: 26.4
click at [821, 352] on div "ДЭЛГЭРЭНГwha + Бүтээгдэхүүний нэр: 3 нүдтэй мини гар чийдэн + Материал: Цохилт …" at bounding box center [784, 82] width 346 height 833
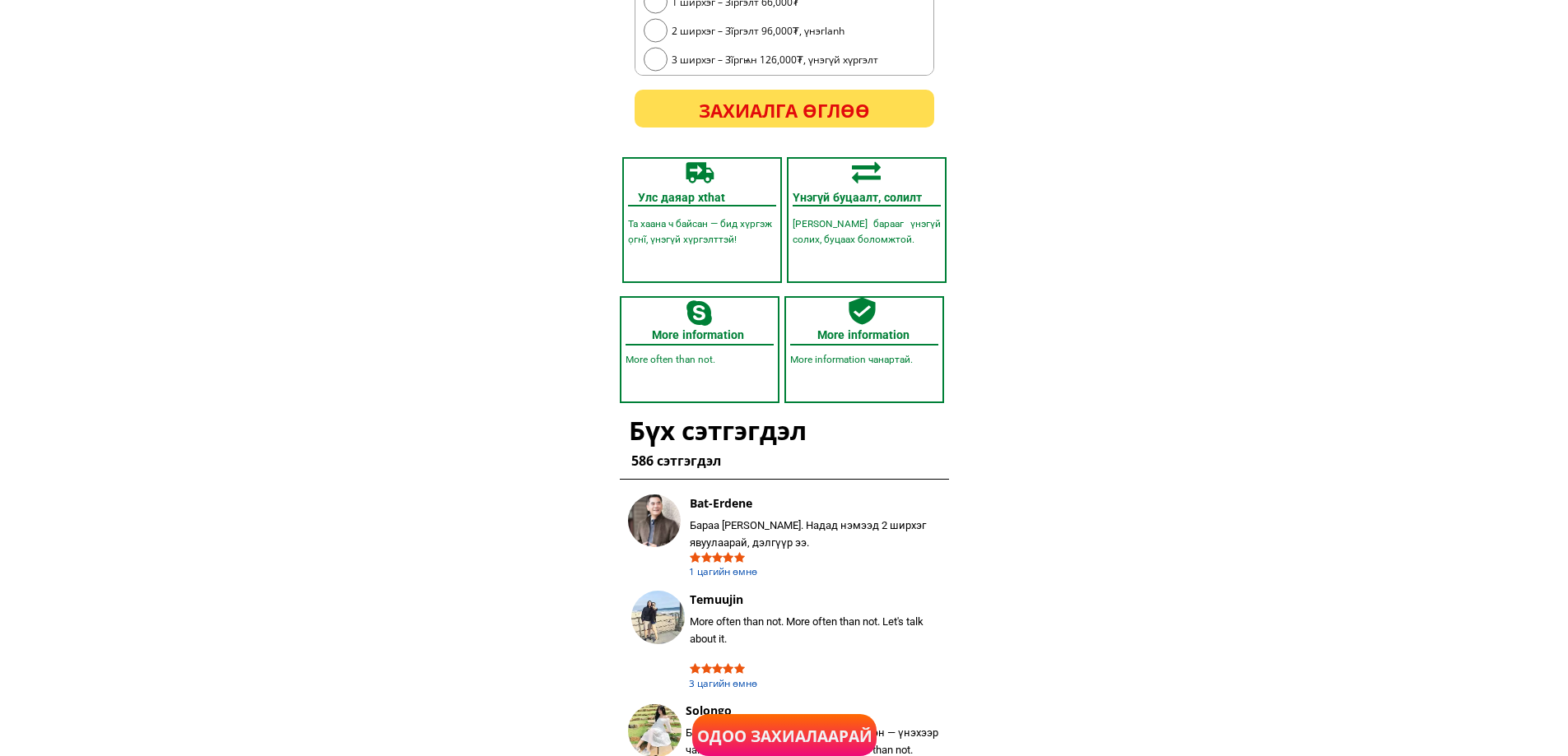
scroll to position [4688, 0]
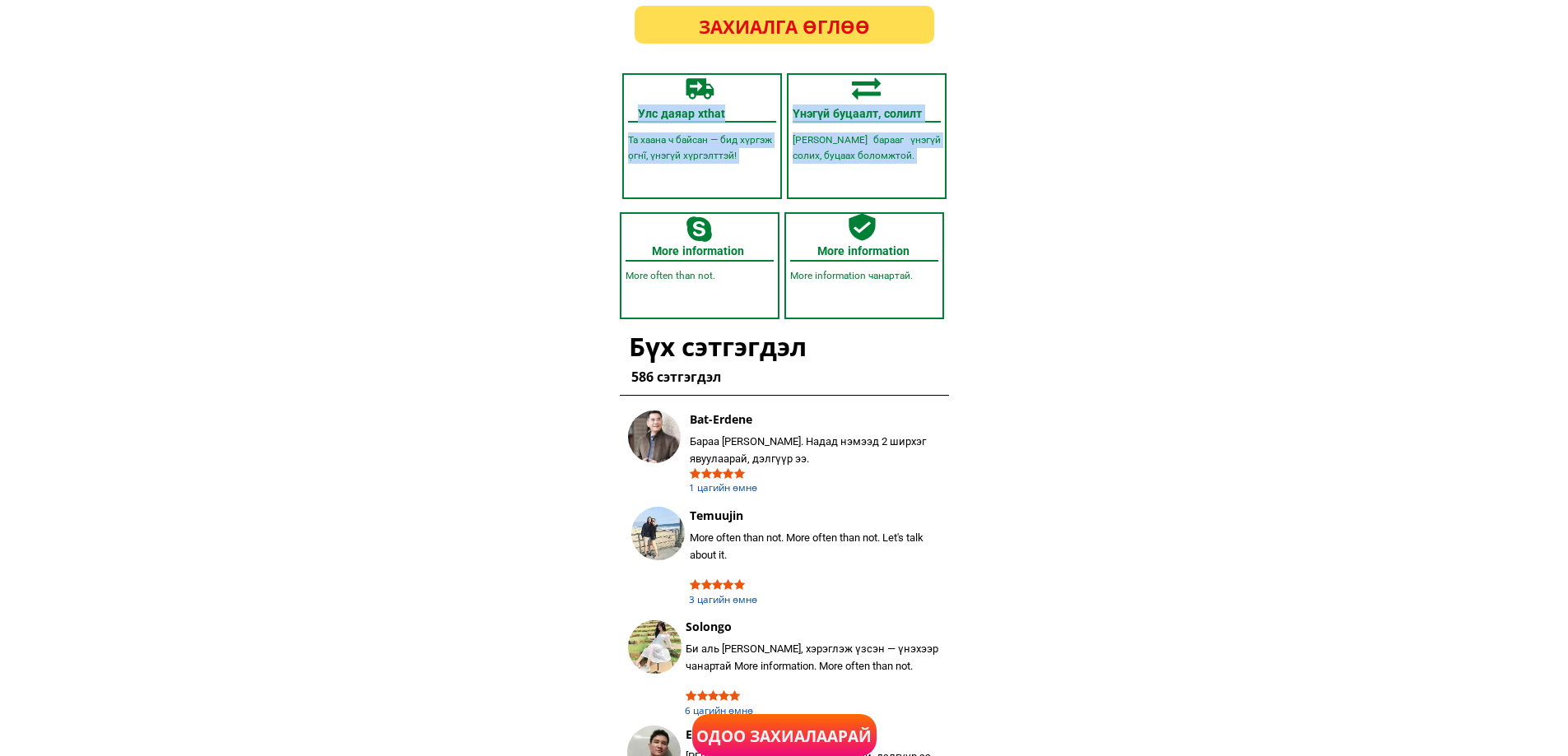
drag, startPoint x: 794, startPoint y: 246, endPoint x: 890, endPoint y: 310, distance: 115.4
click at [890, 310] on div "Улс даяар хthat Та хаана ч байсан — бид хүргэж ọгнĩ, үнэгүй хүргэлттэй! Үйлдвэр…" at bounding box center [784, 432] width 346 height 737
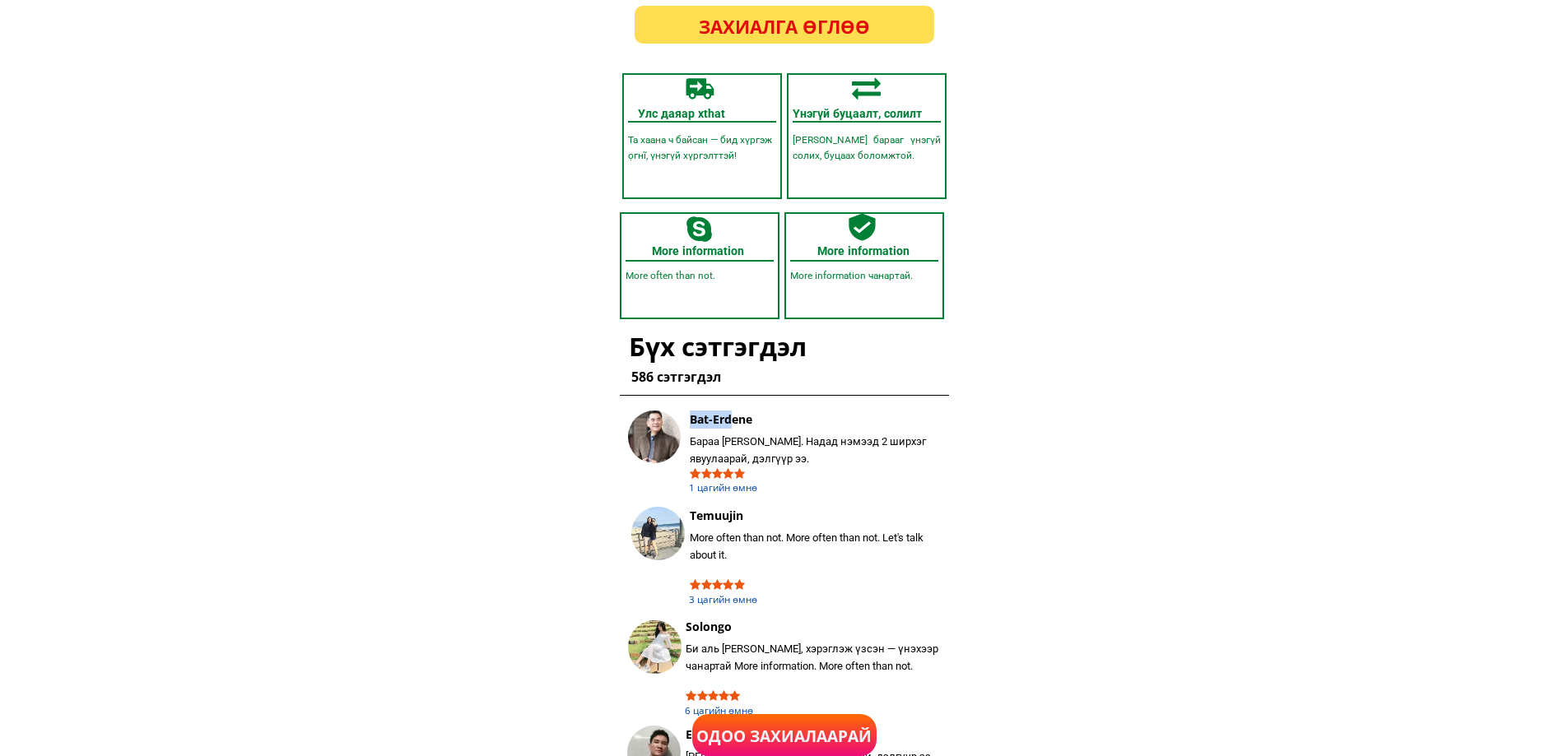
drag, startPoint x: 811, startPoint y: 449, endPoint x: 891, endPoint y: 479, distance: 85.4
click at [891, 479] on div "Bat-[PERSON_NAME]. Надад нэмээд 2 ширхэг явуулаарай, дэлгүүр ээ. 1 цагийн өмнө" at bounding box center [815, 453] width 254 height 86
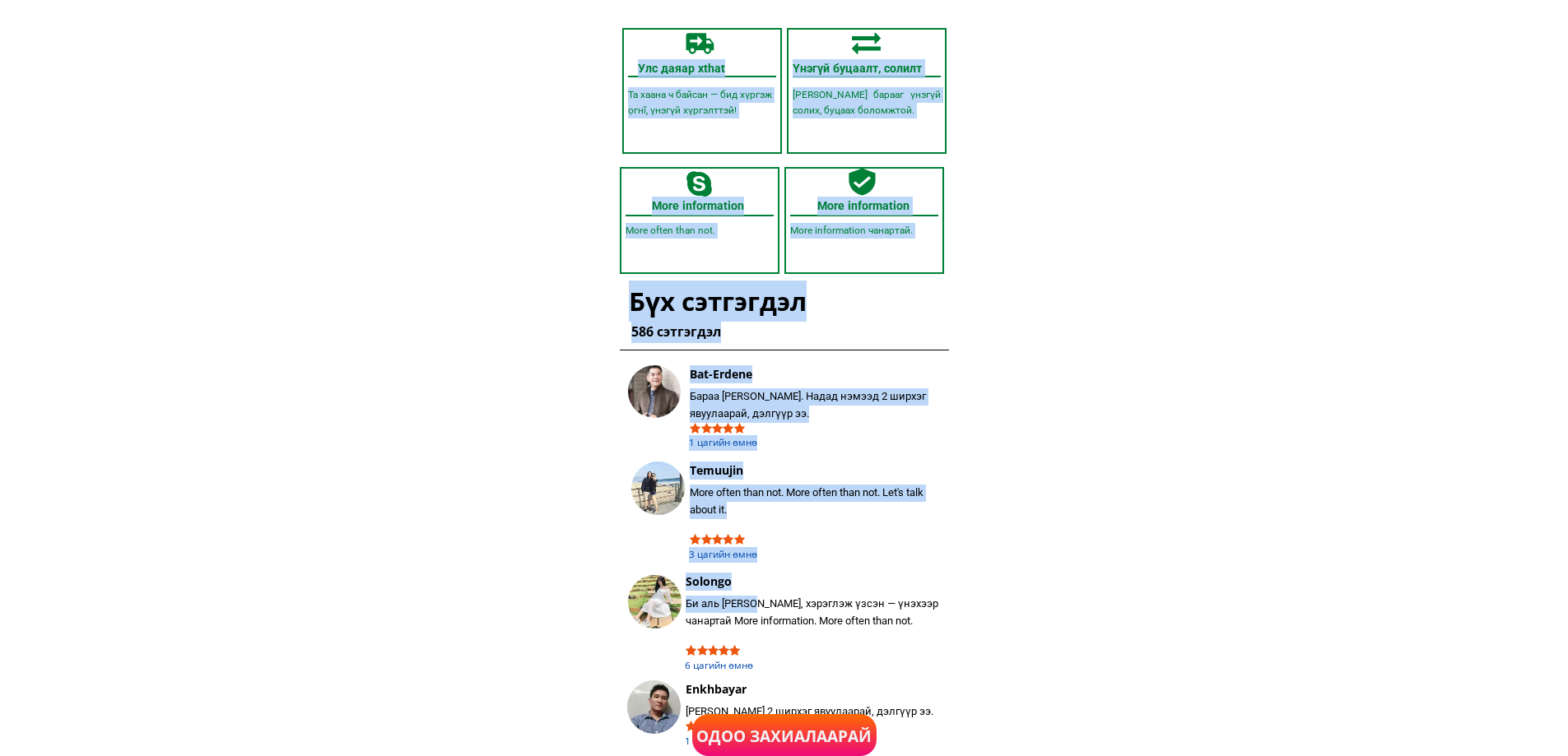
drag, startPoint x: 777, startPoint y: 603, endPoint x: 991, endPoint y: 546, distance: 221.5
click at [955, 613] on div "Улс даяар хthat Та хаана ч байсан — бид хүргэж ọгнĩ, үнэгүй хүргэлттэй! Үйлдвэр…" at bounding box center [784, 387] width 346 height 737
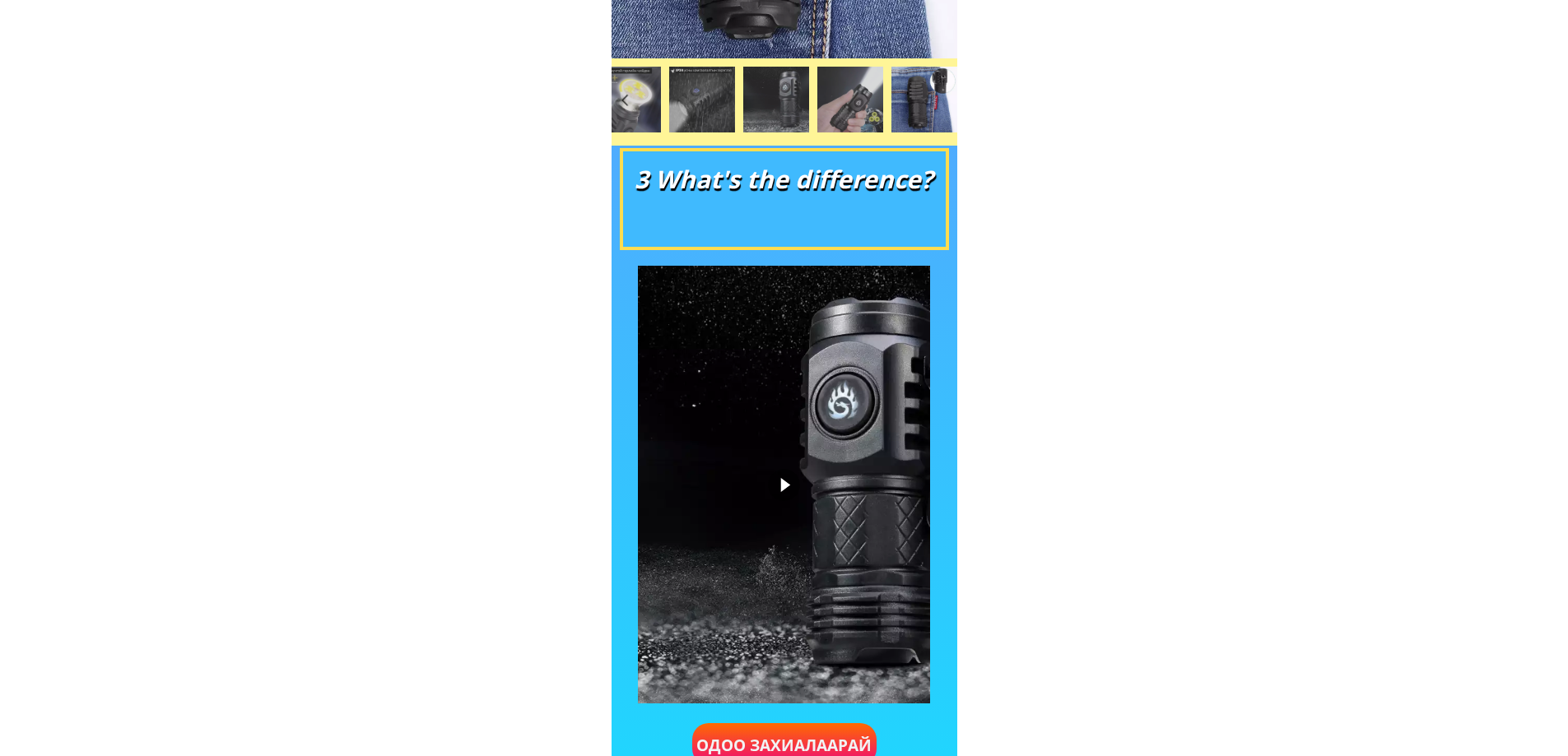
scroll to position [1070, 0]
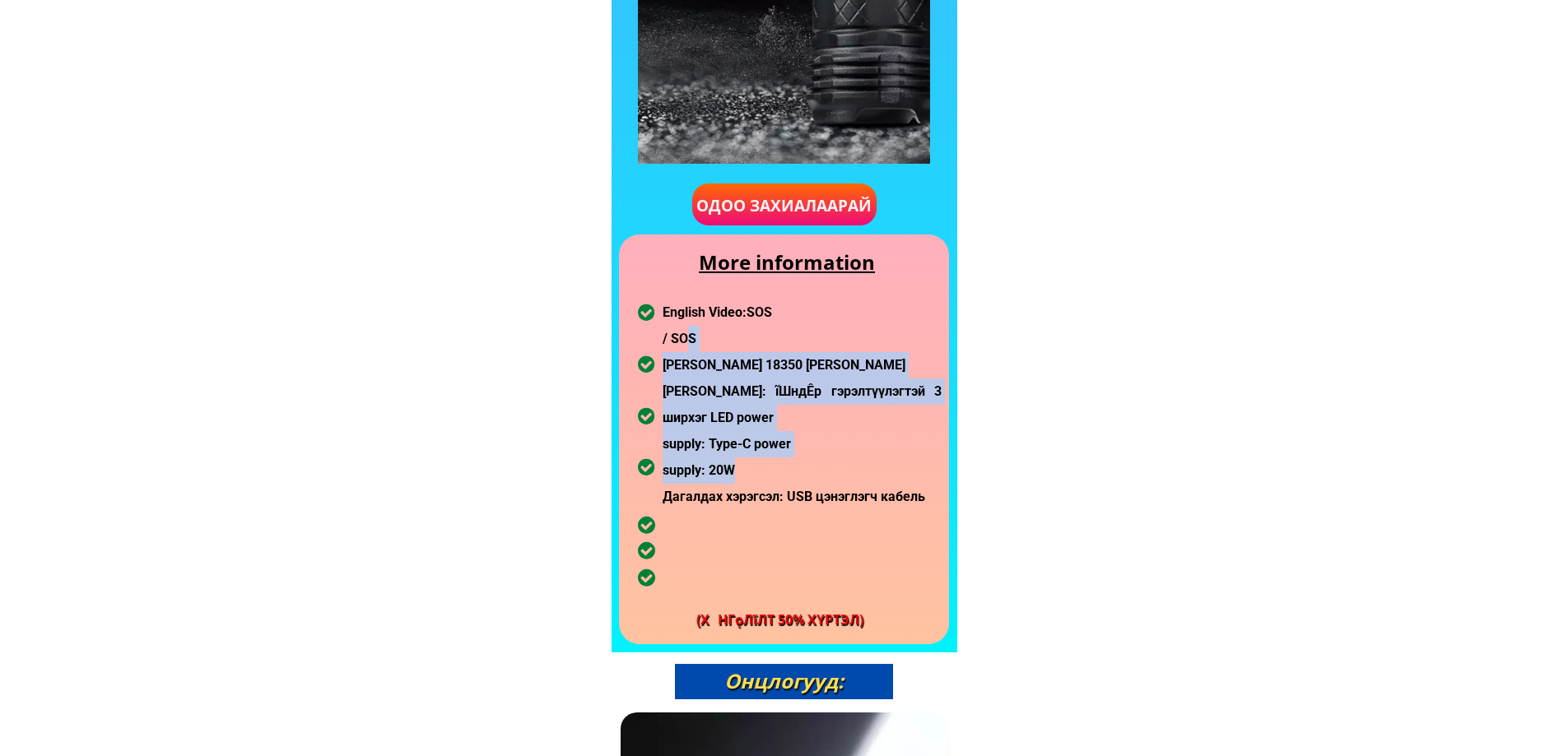
click at [765, 475] on div "English Video: SOS / SOS Оруулсан Li-ion 18350 [PERSON_NAME]: ĩШндÊр гэрэлтүүлэ…" at bounding box center [802, 404] width 279 height 210
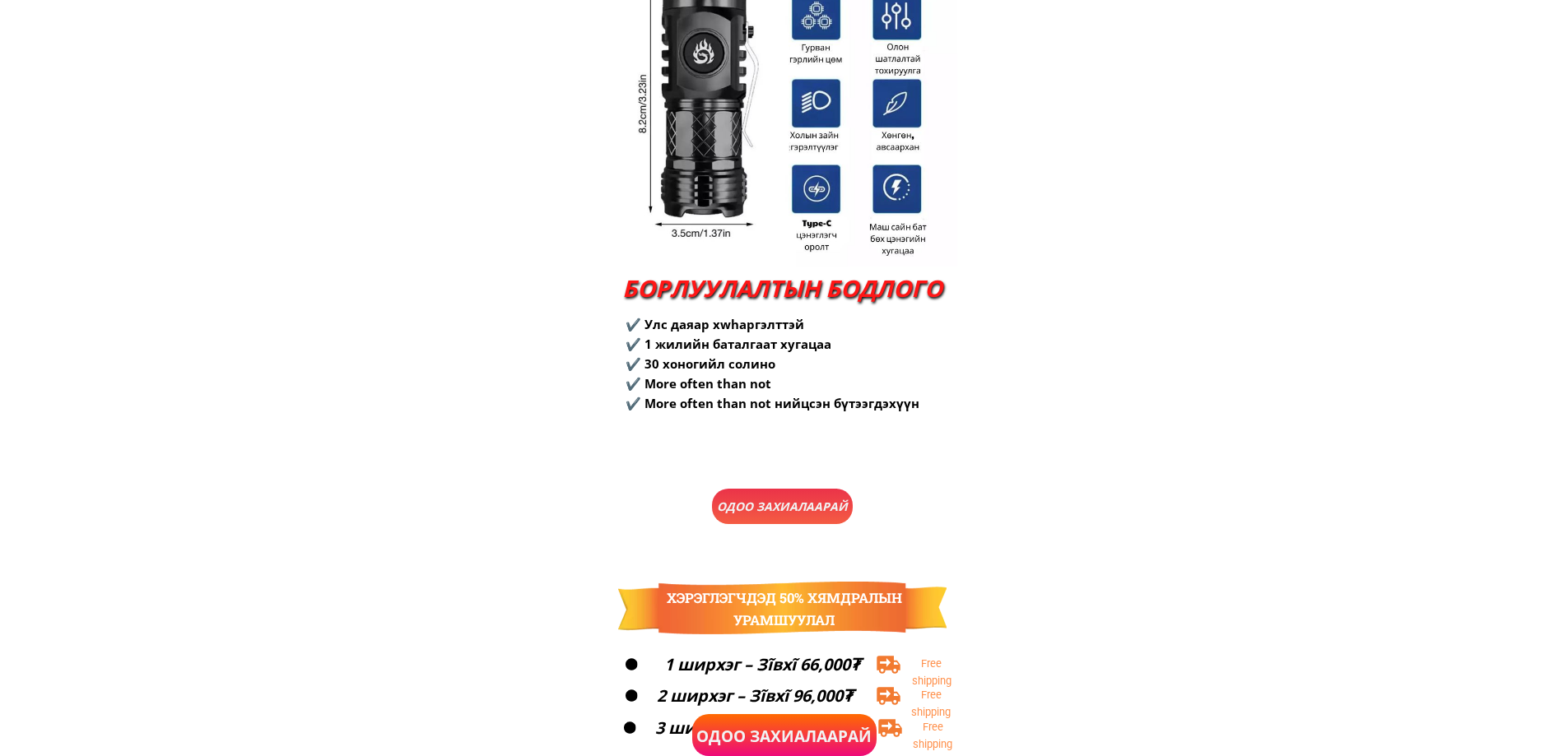
scroll to position [3336, 0]
